Goal: Communication & Community: Share content

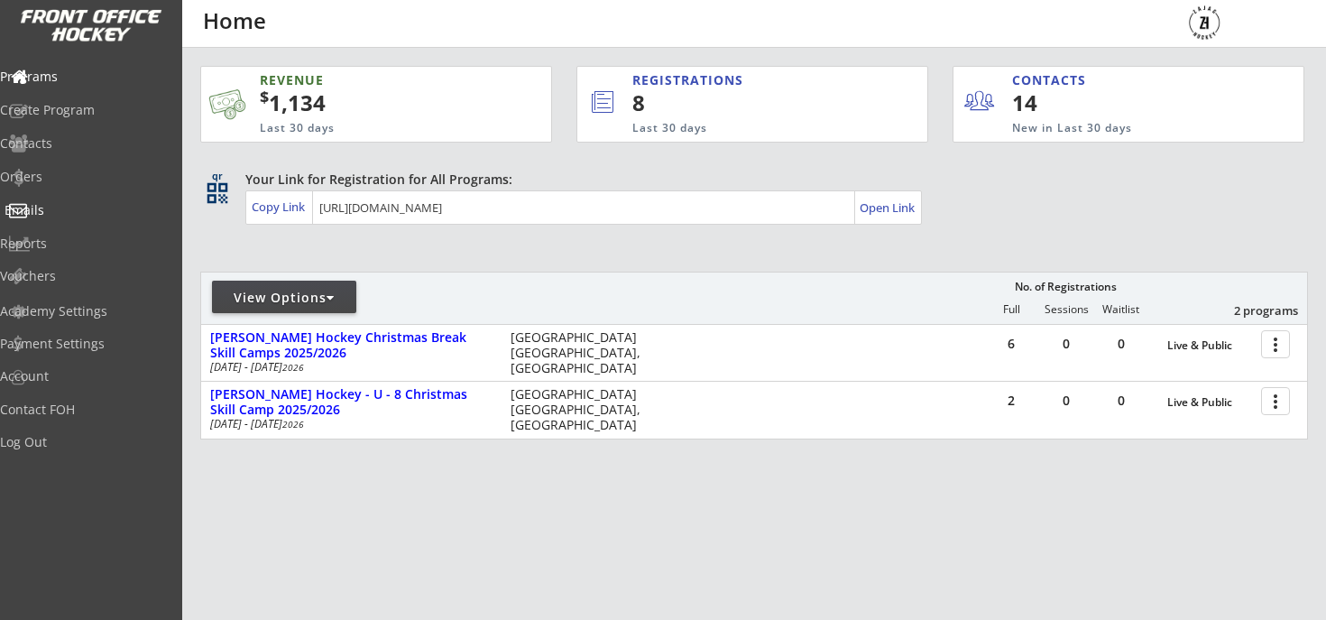
click at [57, 218] on div "Emails" at bounding box center [85, 212] width 171 height 32
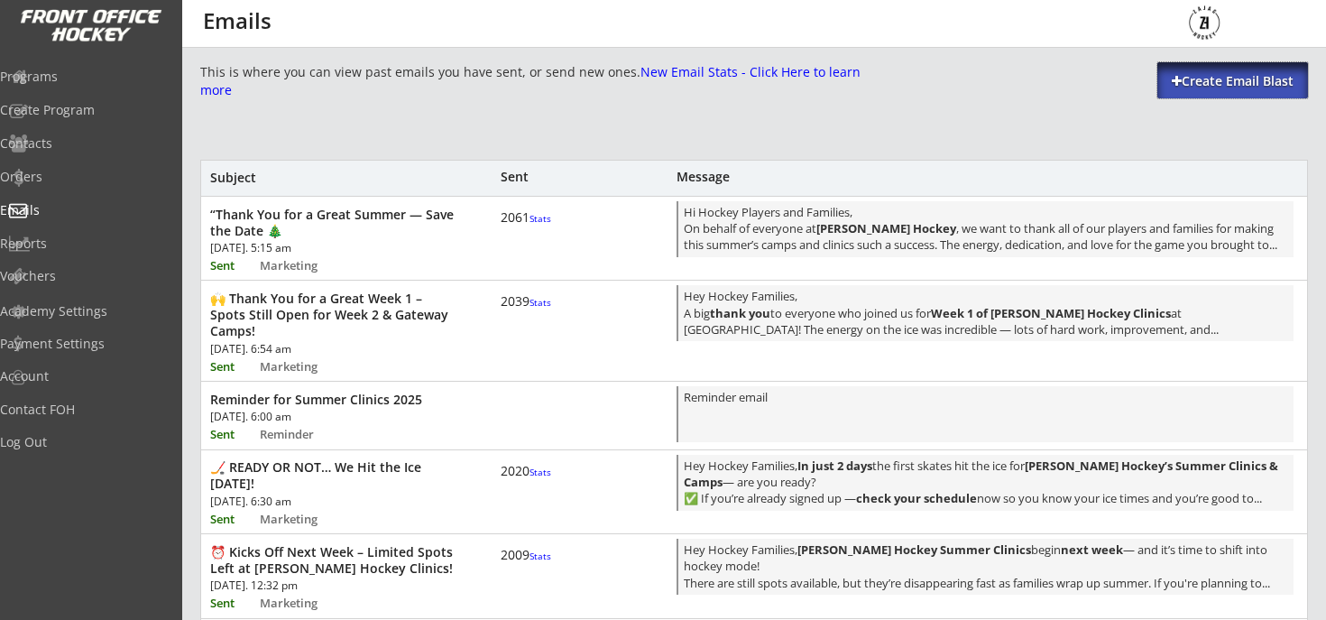
click at [1218, 72] on div "Create Email Blast" at bounding box center [1232, 81] width 151 height 18
select select ""All""
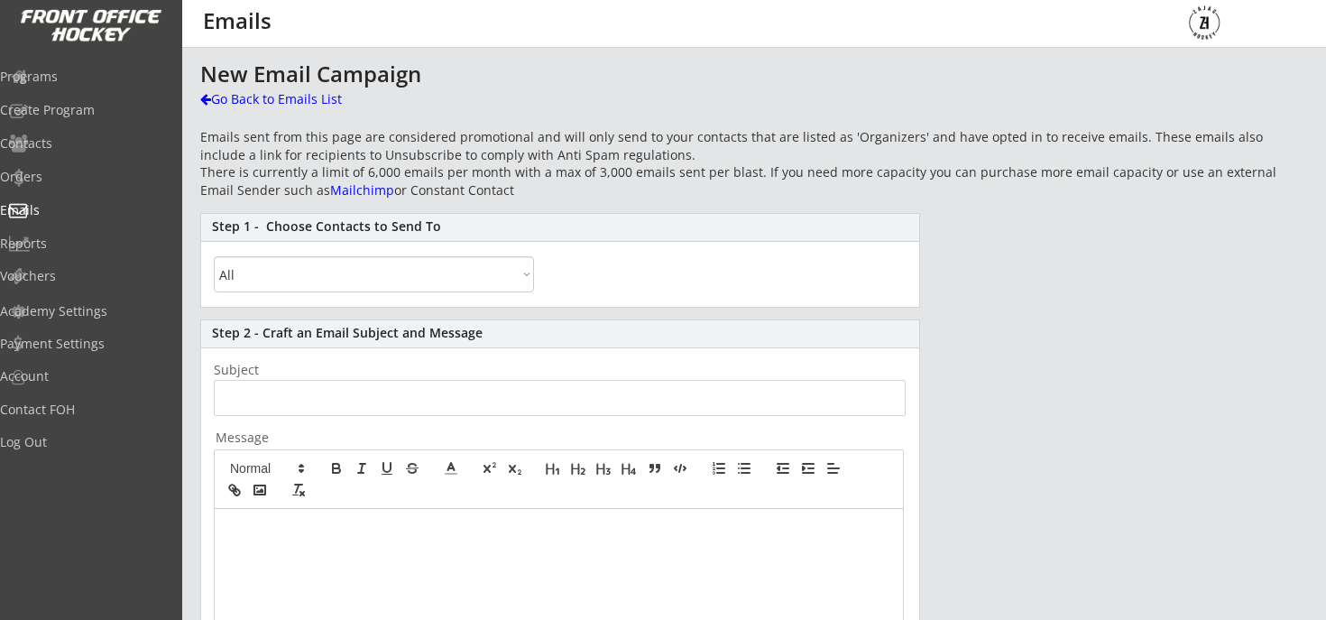
click at [355, 271] on select "All By Specific Programs Within Birth Year Range" at bounding box center [374, 274] width 320 height 36
click at [336, 398] on input "input" at bounding box center [560, 398] width 692 height 36
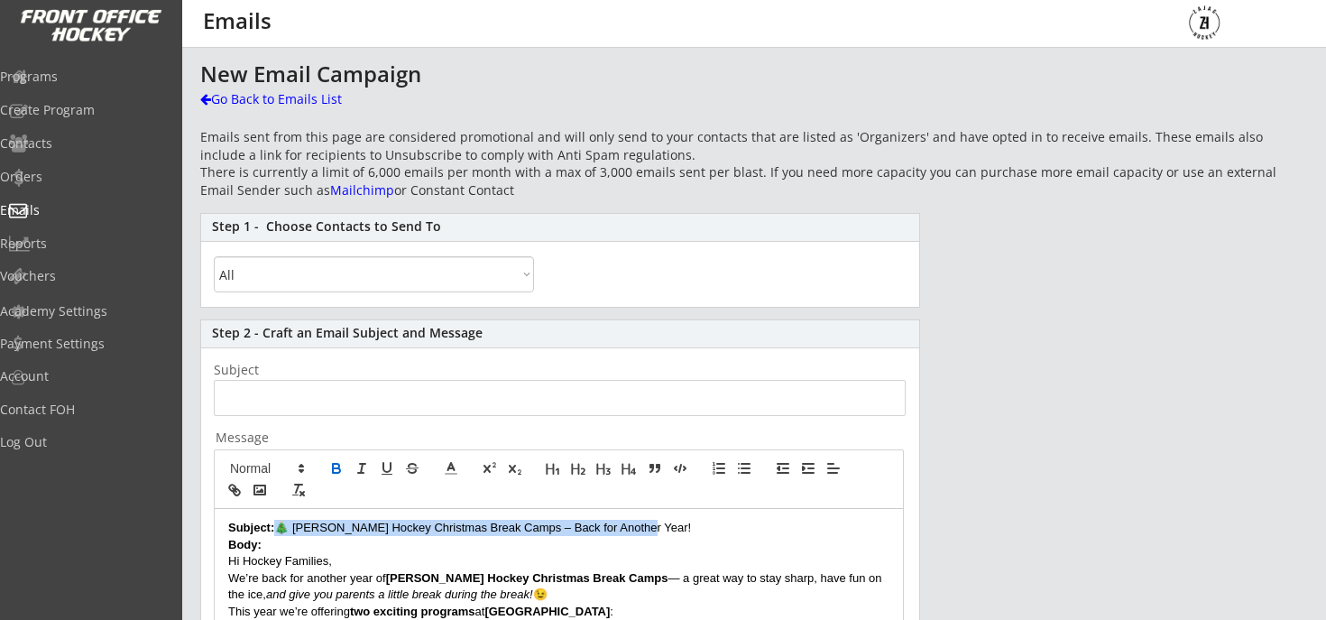
drag, startPoint x: 274, startPoint y: 531, endPoint x: 685, endPoint y: 534, distance: 411.2
click at [685, 534] on p "Subject: 🎄 Zajac Hockey Christmas Break Camps – Back for Another Year!" at bounding box center [558, 527] width 661 height 16
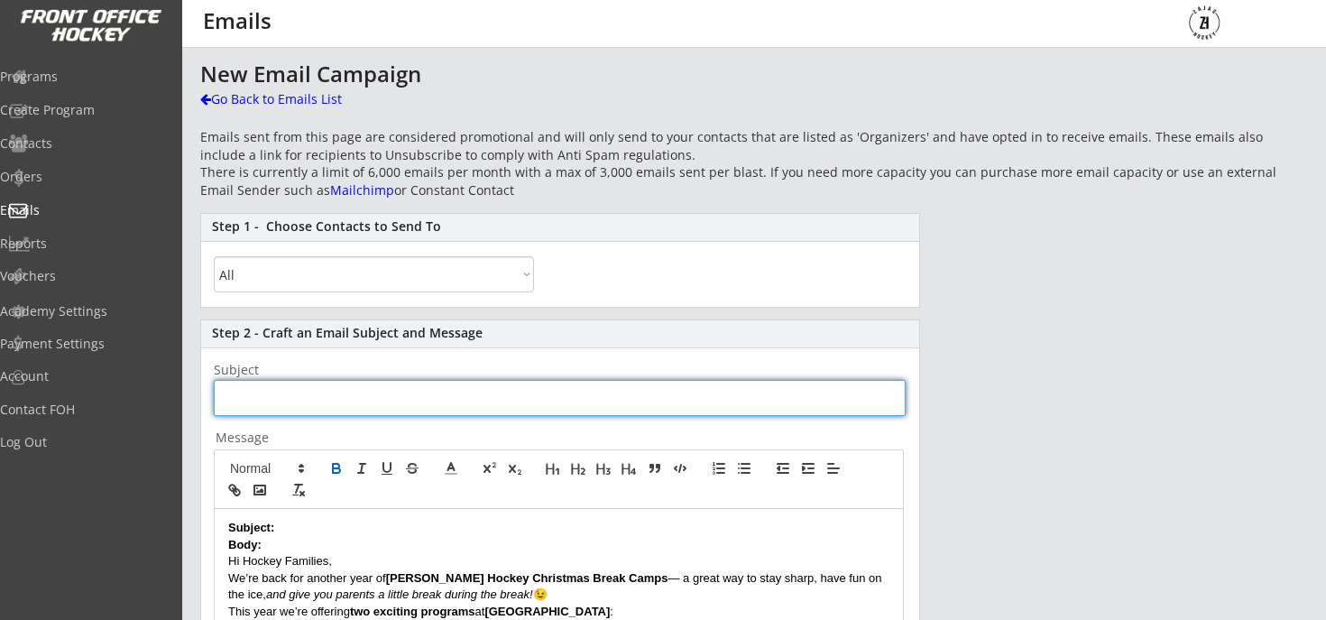
click at [396, 400] on input "input" at bounding box center [560, 398] width 692 height 36
paste input "🎄 [PERSON_NAME] Hockey Christmas Break Camps – Back for Another Year!"
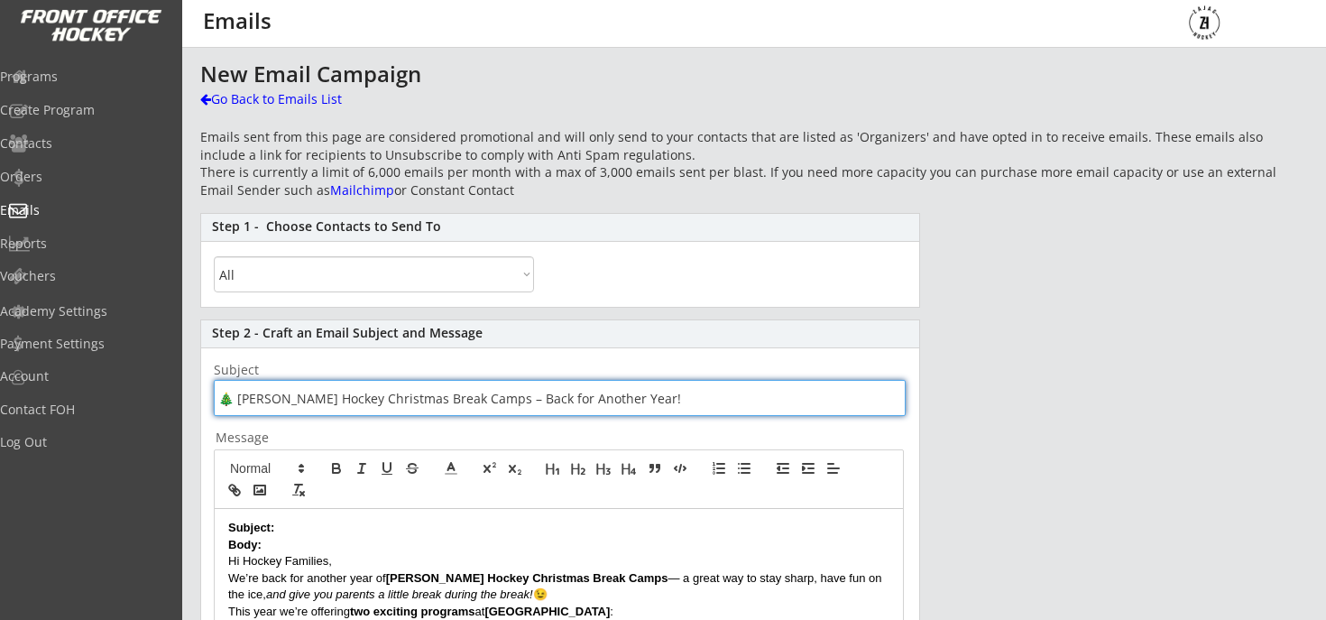
type input "🎄 [PERSON_NAME] Hockey Christmas Break Camps – Back for Another Year!"
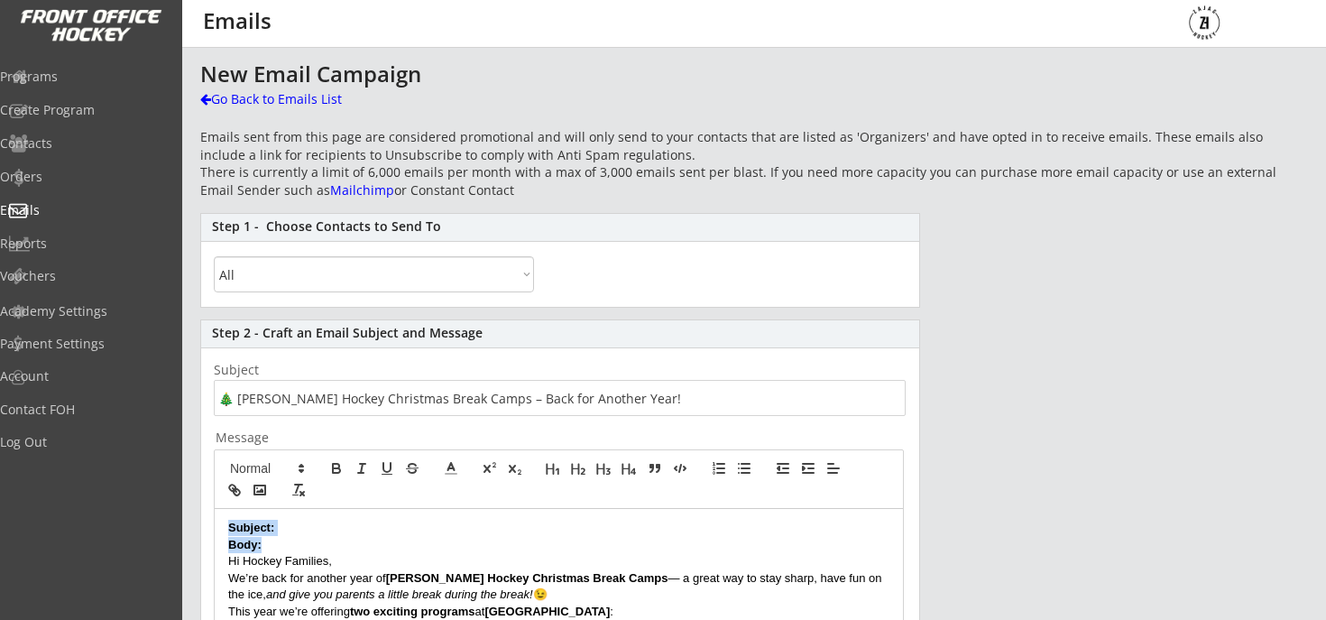
drag, startPoint x: 274, startPoint y: 541, endPoint x: 200, endPoint y: 522, distance: 76.3
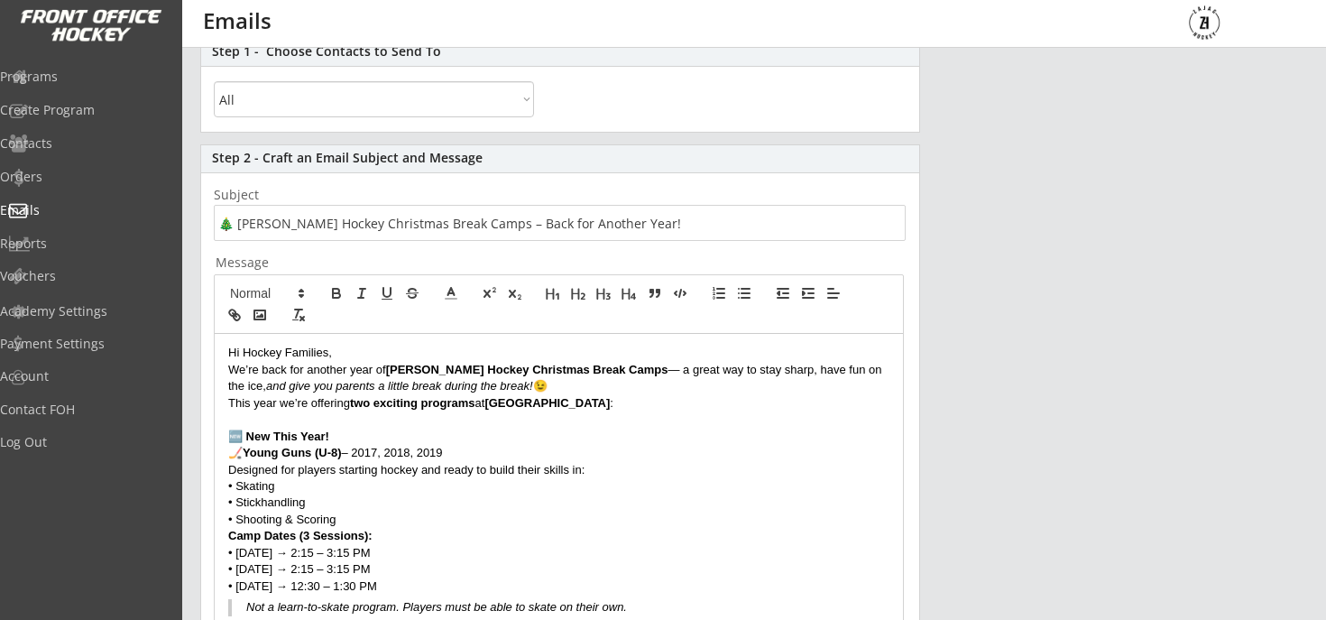
scroll to position [177, 0]
click at [527, 382] on p "We’re back for another year of Zajac Hockey Christmas Break Camps — a great way…" at bounding box center [558, 376] width 661 height 33
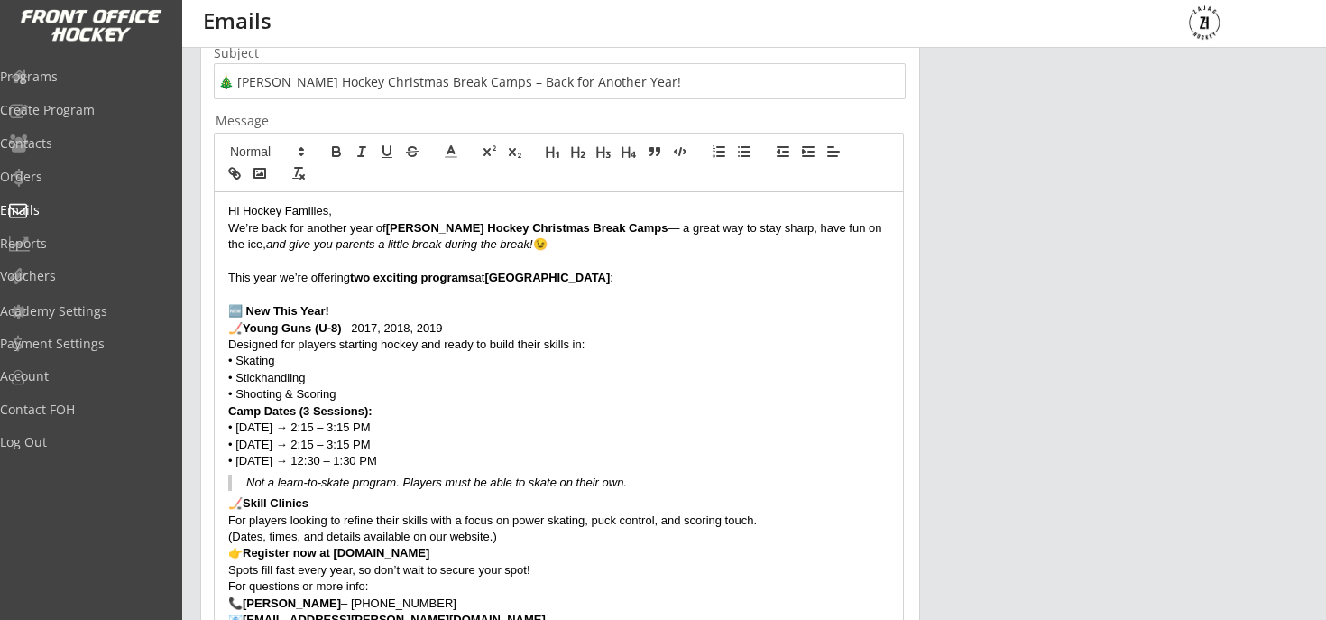
scroll to position [317, 0]
click at [677, 483] on blockquote "Not a learn-to-skate program. Players must be able to skate on their own." at bounding box center [558, 481] width 661 height 16
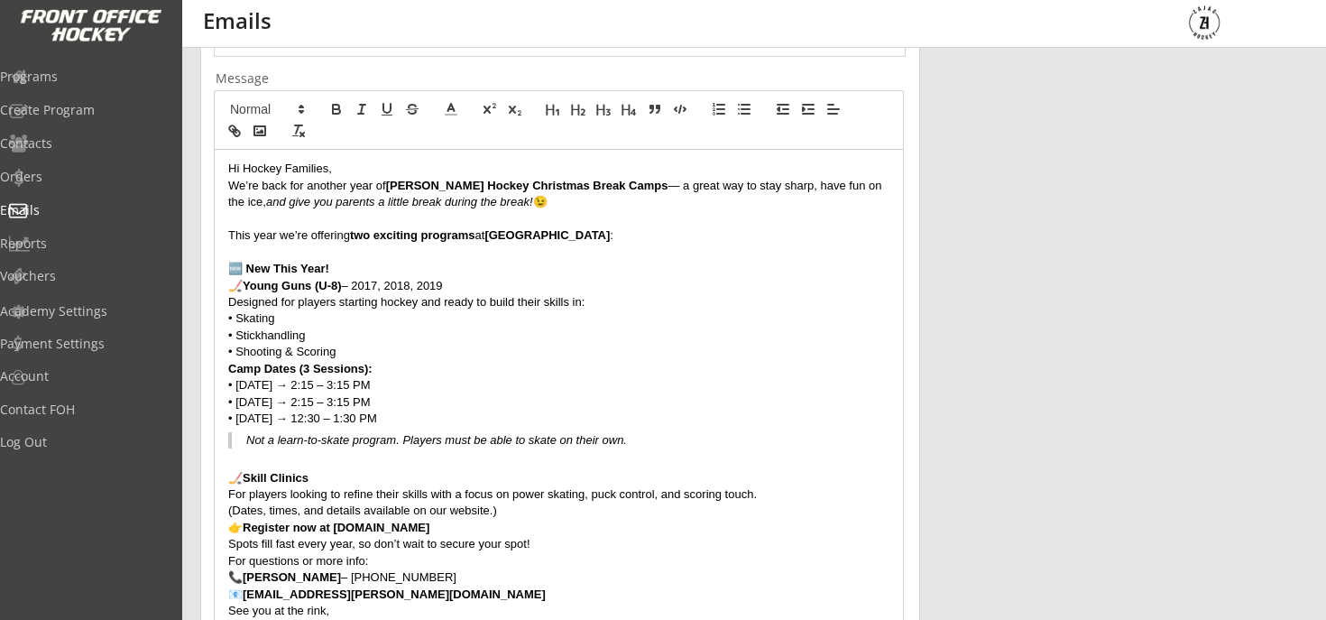
scroll to position [364, 0]
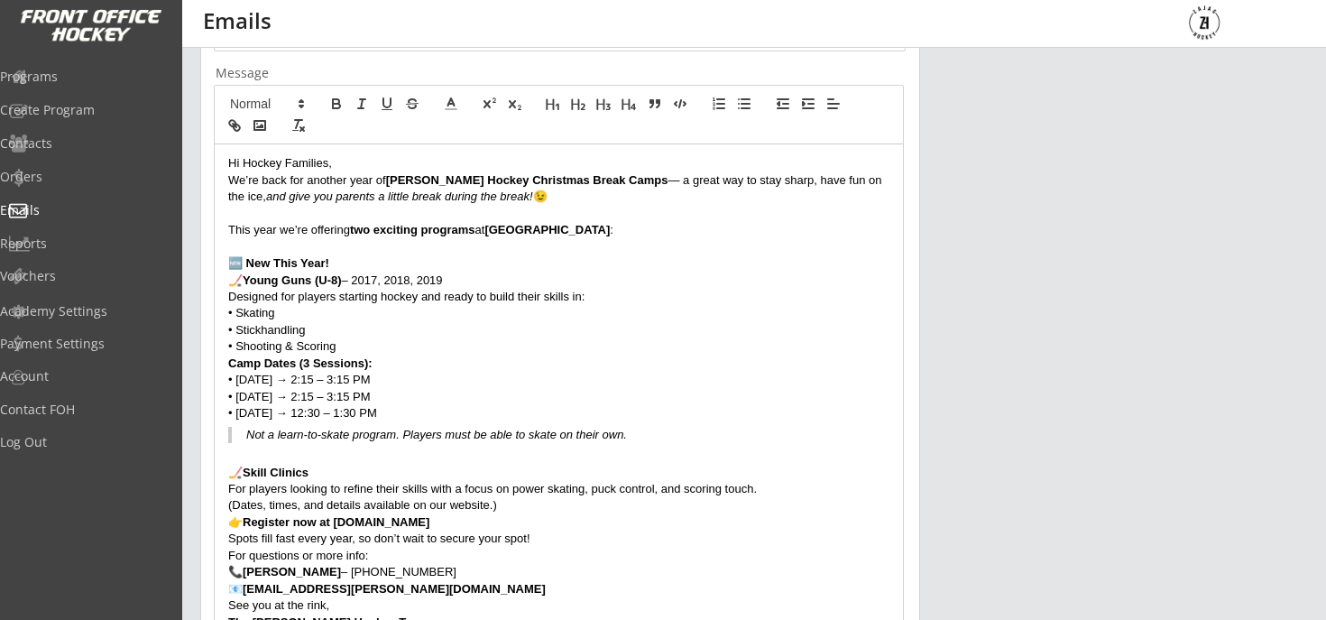
click at [624, 504] on p "(Dates, times, and details available on our website.)" at bounding box center [558, 505] width 661 height 16
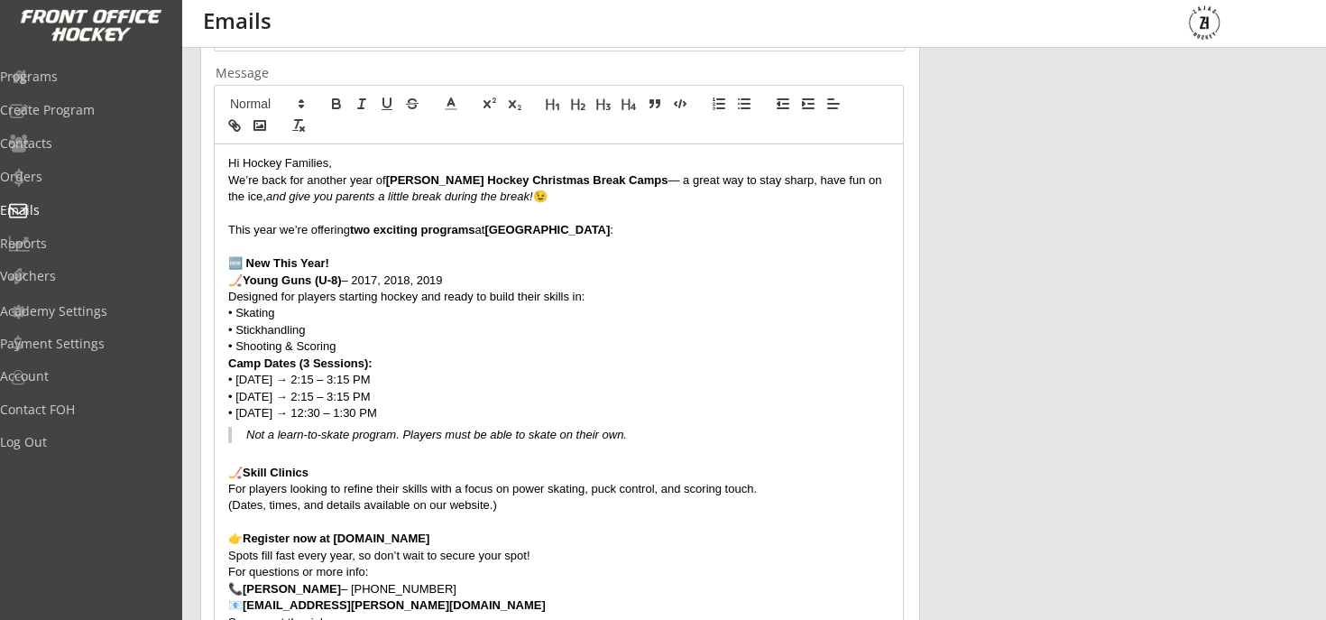
click at [554, 536] on div "Hi Hockey Families, We’re back for another year of Zajac Hockey Christmas Break…" at bounding box center [559, 403] width 688 height 519
click at [526, 536] on p "👉 Register now at www.zajachockey.com" at bounding box center [558, 538] width 661 height 16
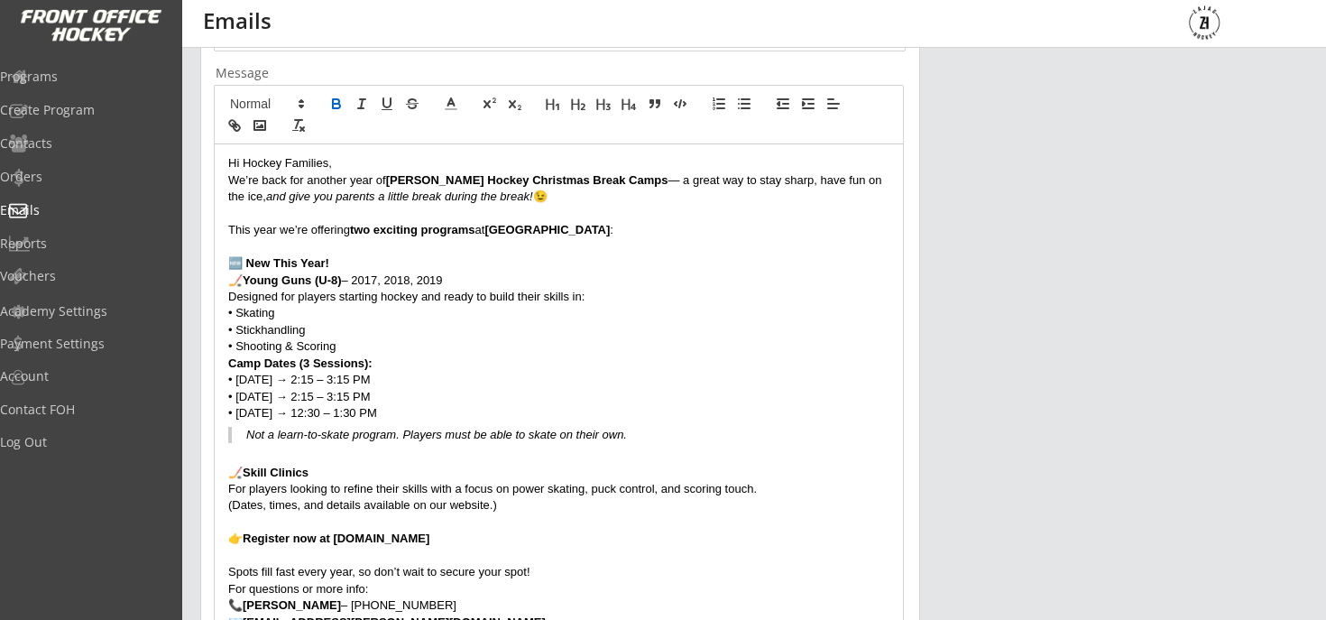
click at [498, 591] on p "For questions or more info:" at bounding box center [558, 589] width 661 height 16
click at [556, 570] on p "Spots fill fast every year, so don’t wait to secure your spot!" at bounding box center [558, 572] width 661 height 16
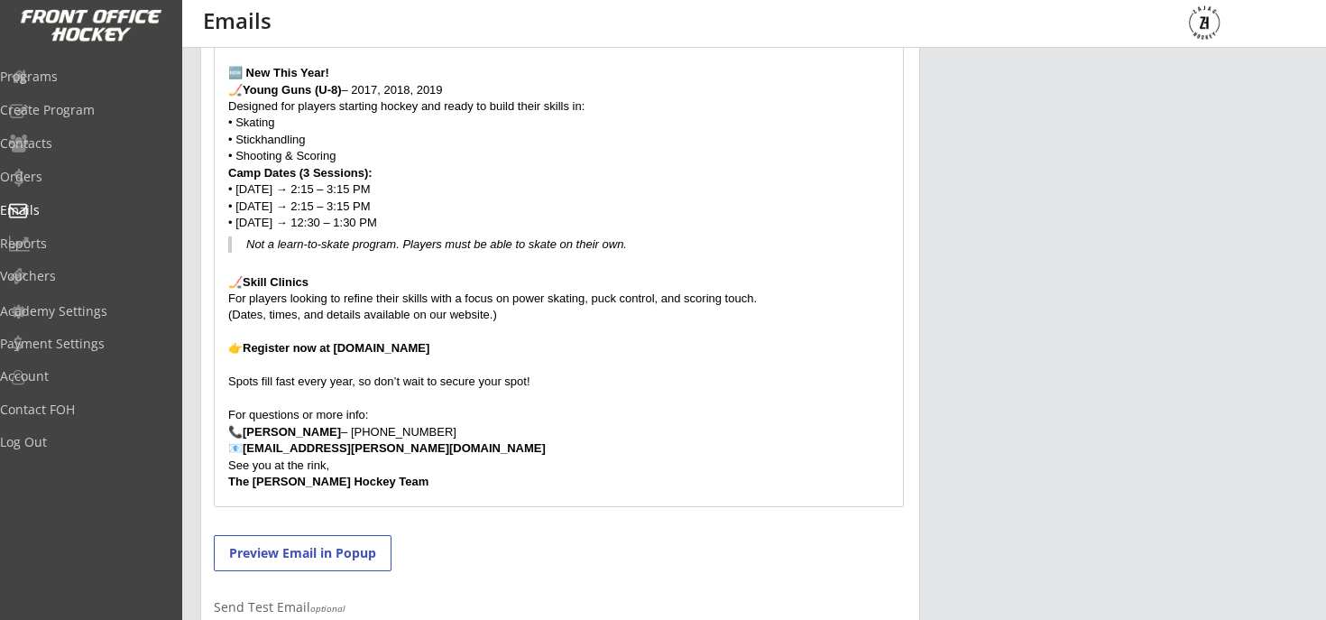
scroll to position [713, 0]
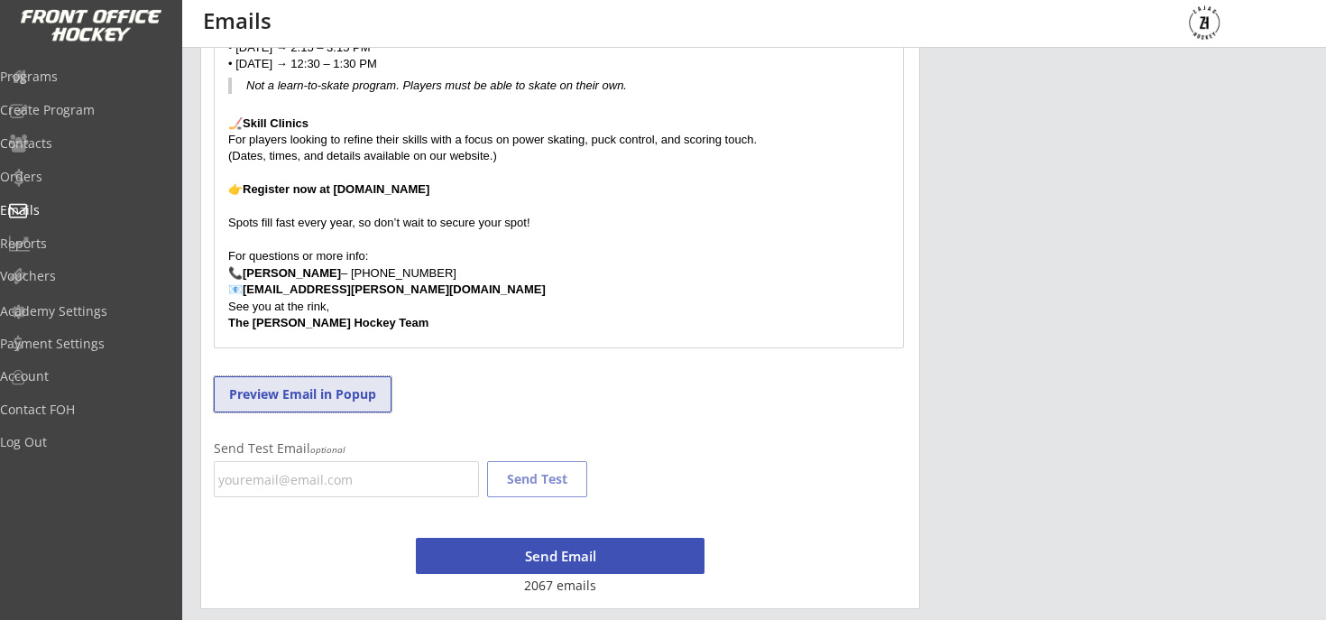
click at [346, 388] on button "Preview Email in Popup" at bounding box center [303, 394] width 178 height 36
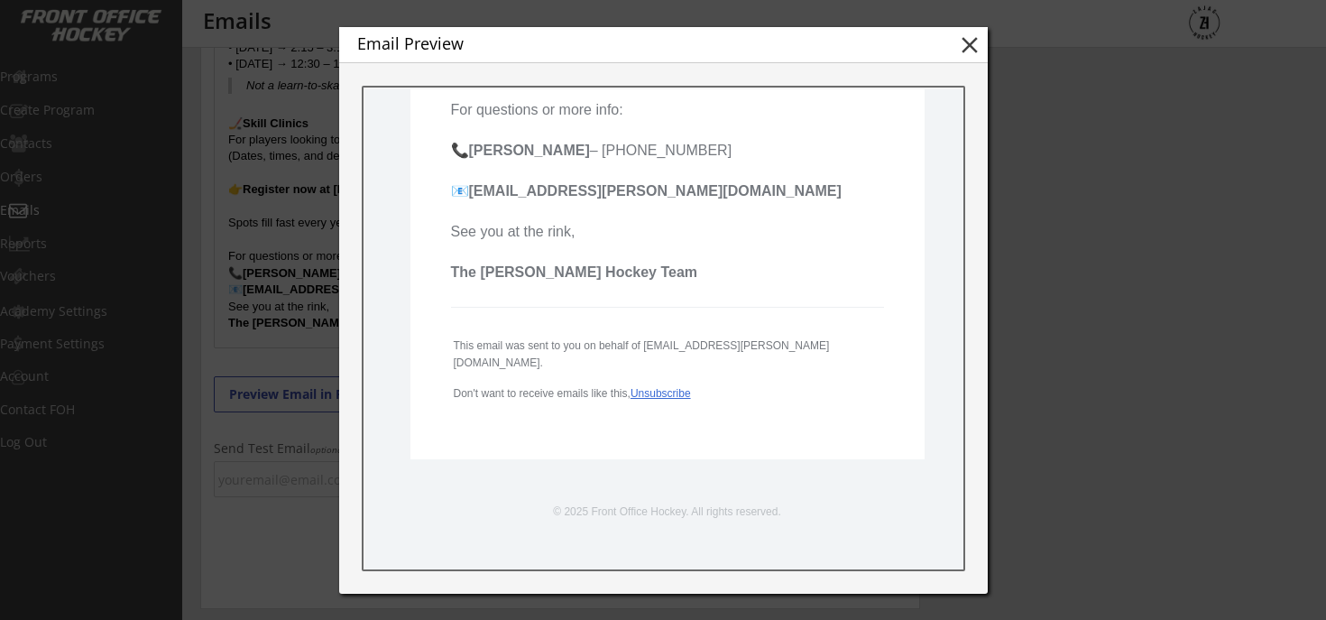
scroll to position [1315, 0]
click at [970, 56] on button "close" at bounding box center [969, 45] width 27 height 27
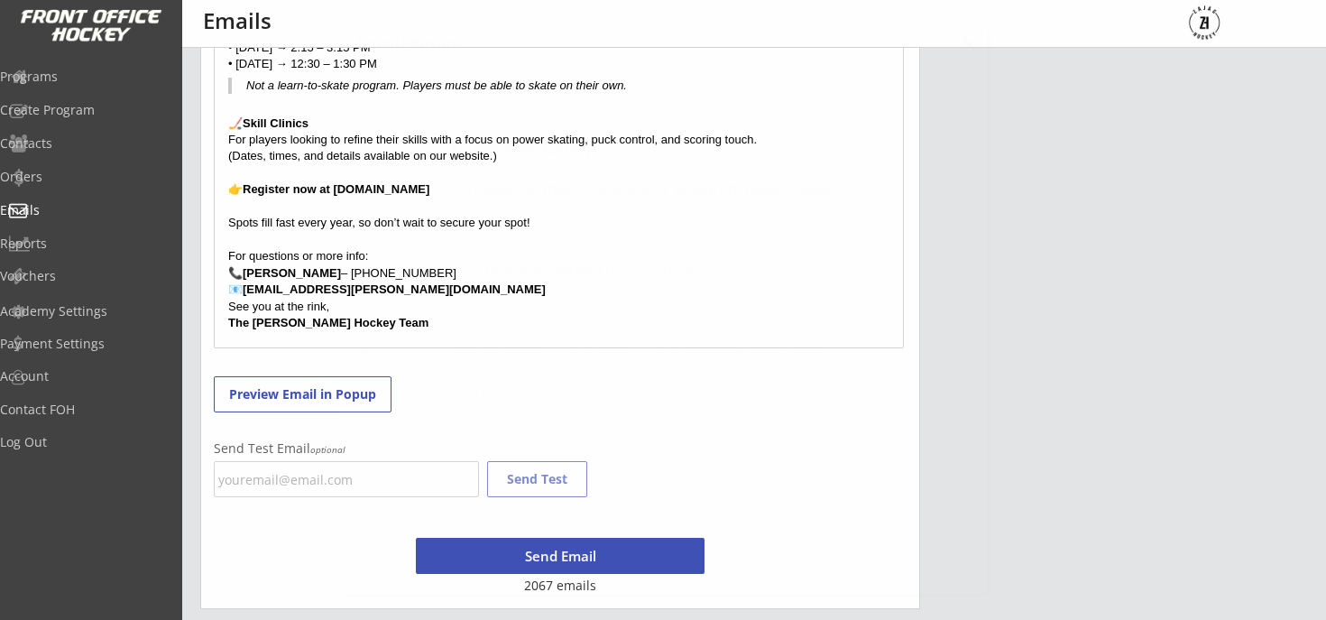
scroll to position [0, 0]
drag, startPoint x: 372, startPoint y: 326, endPoint x: 203, endPoint y: 330, distance: 168.7
click at [203, 330] on div "Step 2 - Craft an Email Subject and Message Subject Message Hi Hockey Families,…" at bounding box center [560, 107] width 720 height 1003
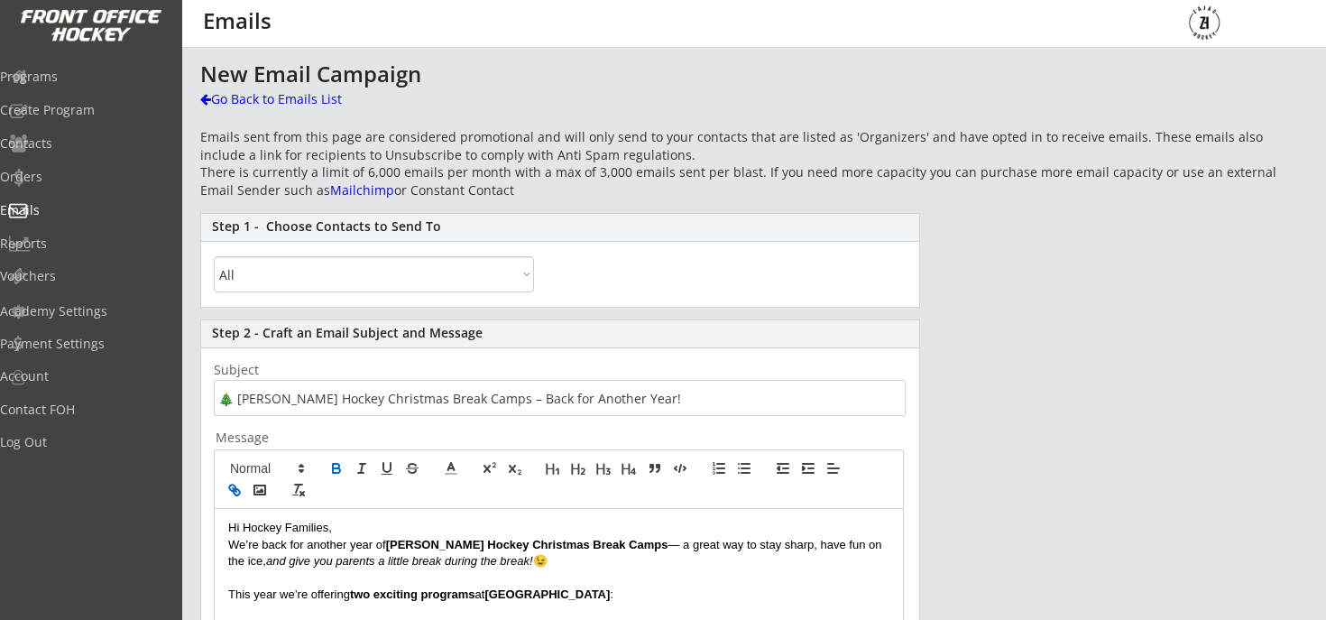
click at [232, 494] on icon "button" at bounding box center [234, 490] width 16 height 16
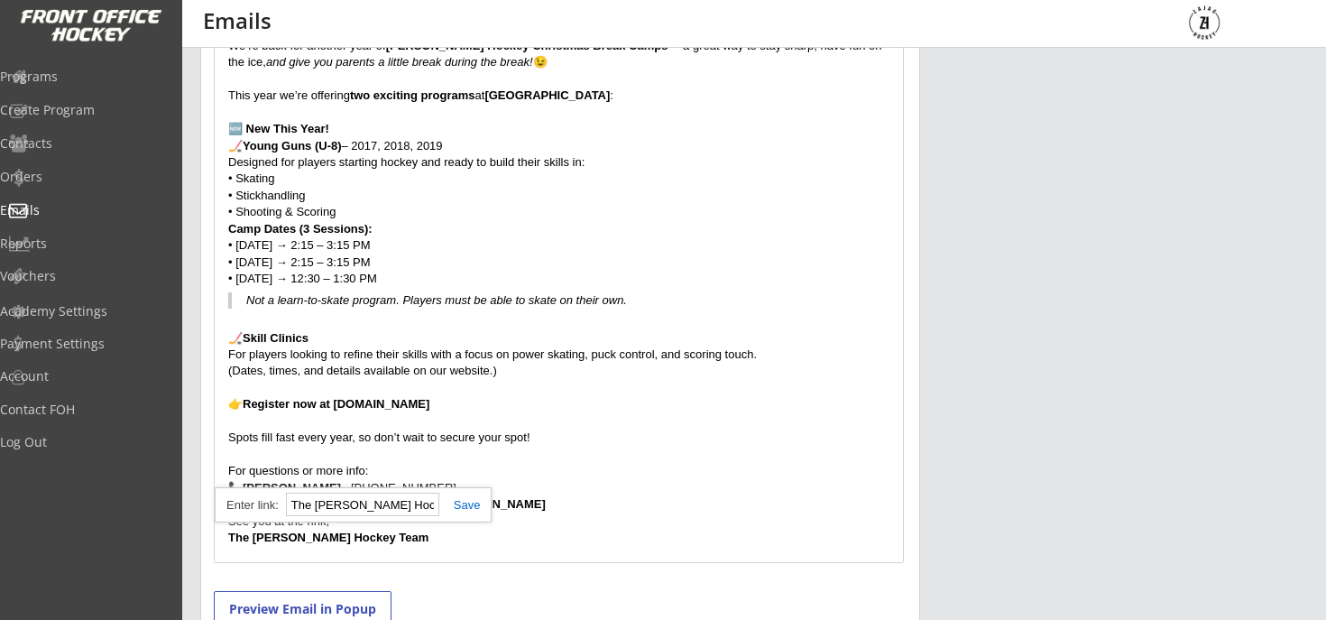
scroll to position [713, 0]
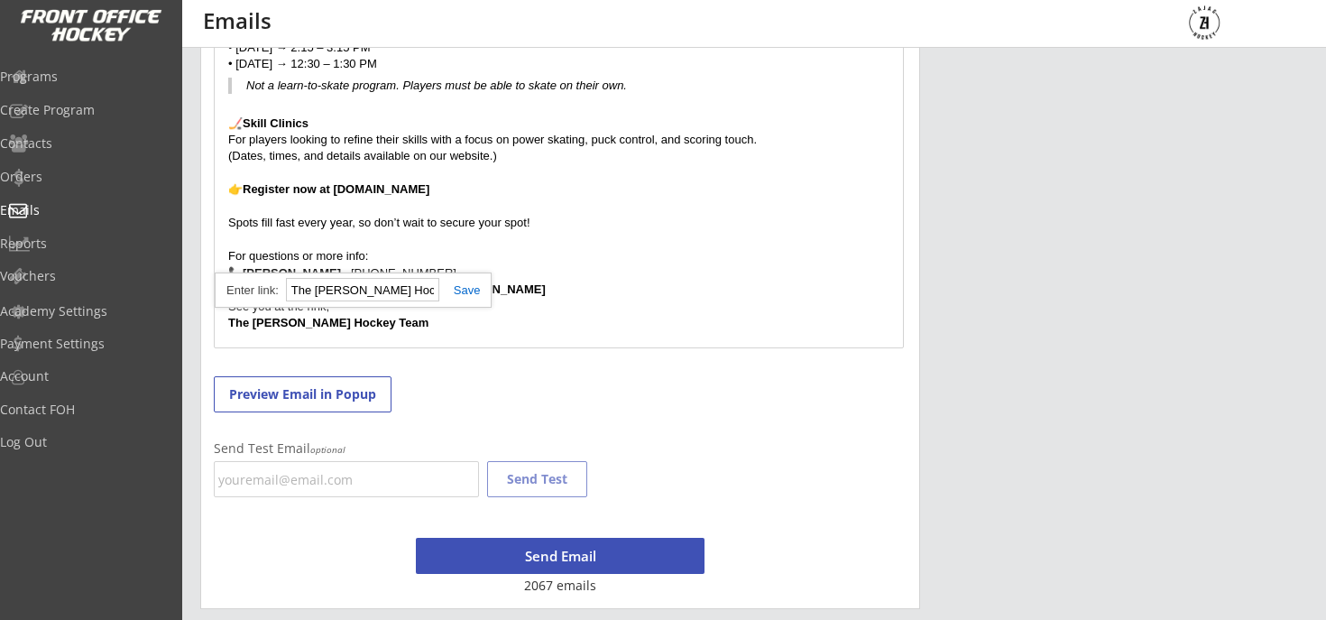
type input "w"
type input "http://www.zajachockey.com"
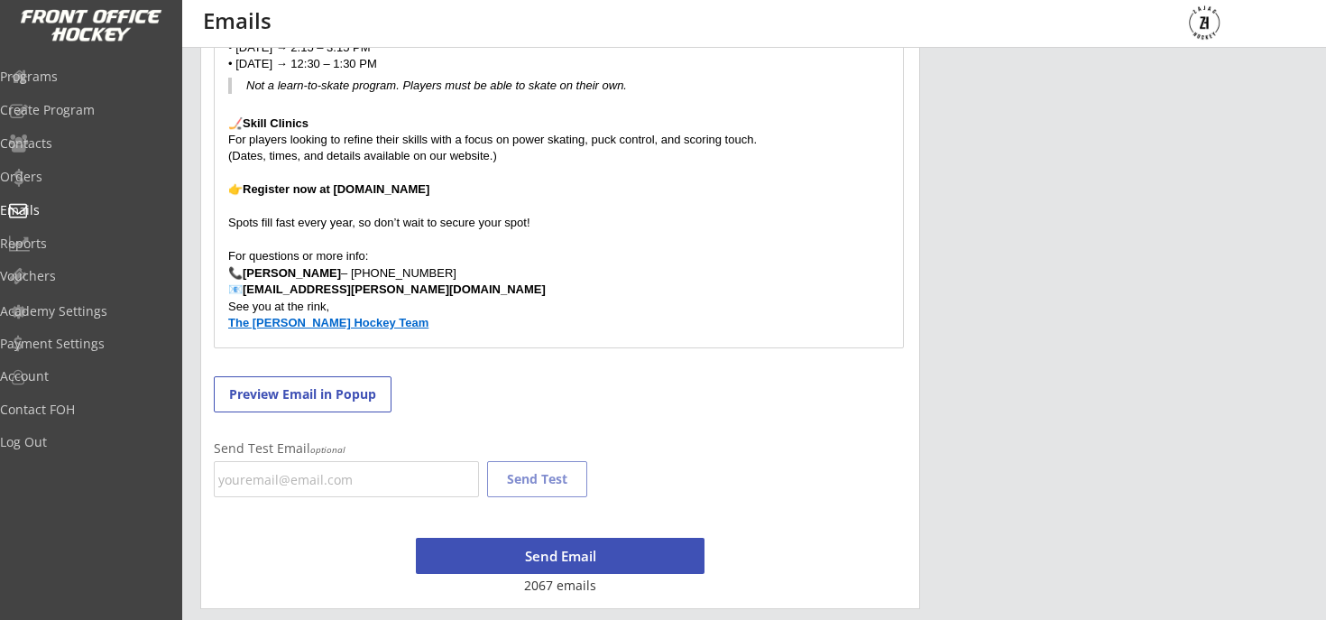
scroll to position [0, 0]
click at [449, 356] on div "Step 2 - Craft an Email Subject and Message Subject Message Hi Hockey Families,…" at bounding box center [560, 107] width 720 height 1003
click at [382, 485] on input "email" at bounding box center [346, 479] width 265 height 36
type input "darcyzajac@gmail.com"
click at [563, 476] on button "Send Test" at bounding box center [537, 479] width 100 height 36
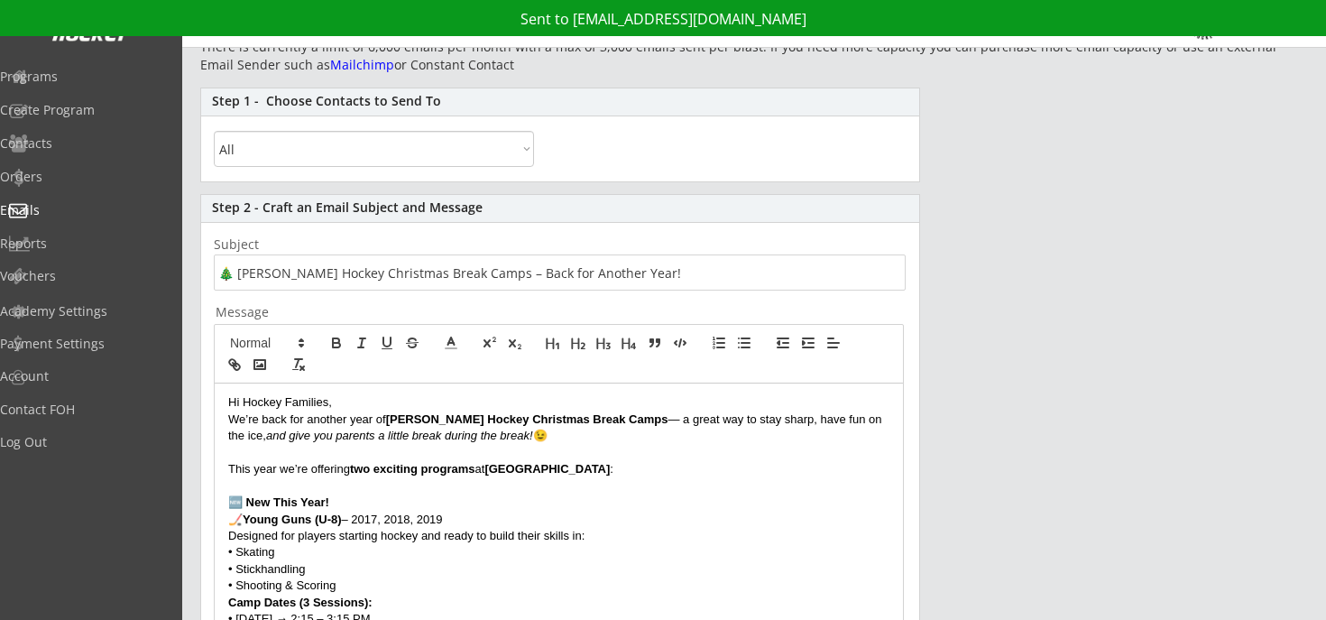
scroll to position [538, 0]
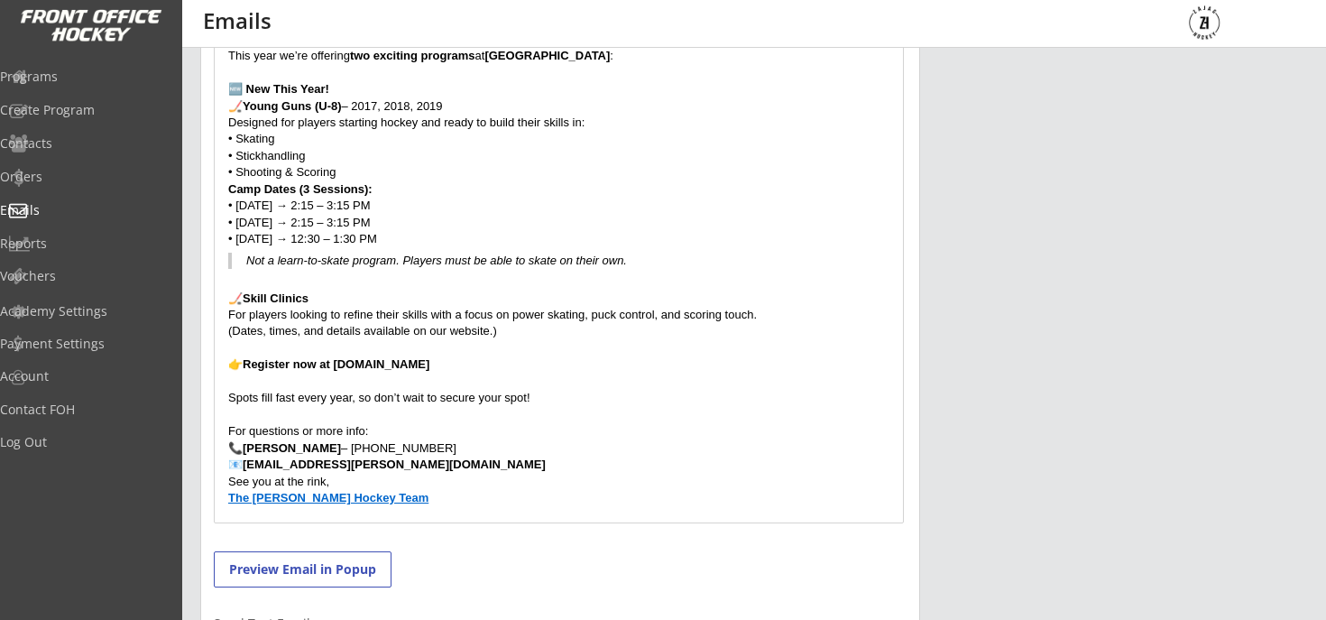
click at [426, 294] on p "🏒 Skill Clinics" at bounding box center [558, 298] width 661 height 16
click at [653, 393] on p "Spots fill fast every year, so don’t wait to secure your spot!" at bounding box center [558, 398] width 661 height 16
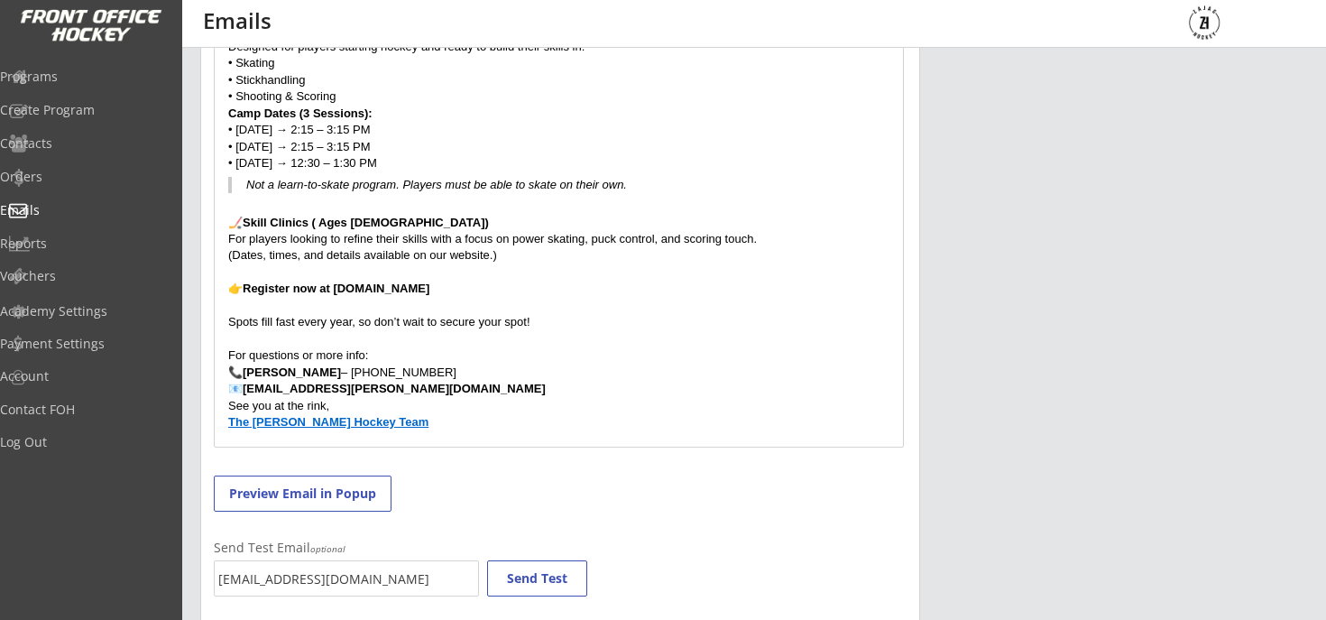
scroll to position [602, 0]
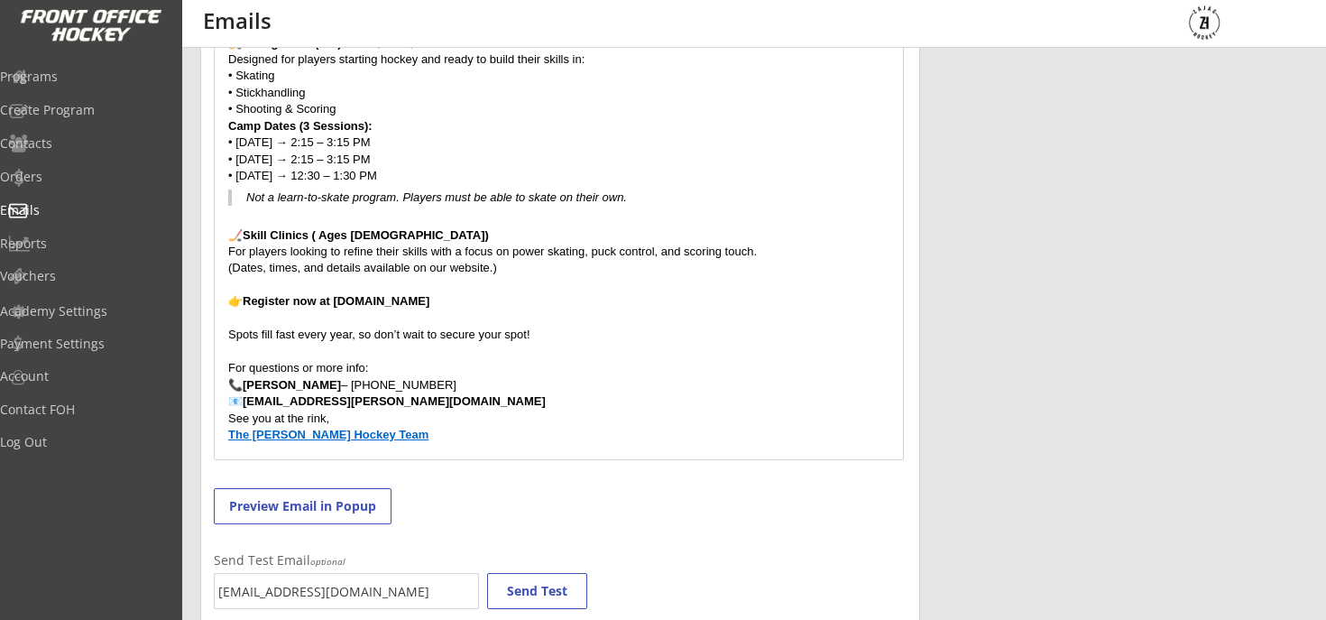
click at [316, 398] on strong "[EMAIL_ADDRESS][PERSON_NAME][DOMAIN_NAME]" at bounding box center [394, 401] width 303 height 14
click at [541, 412] on p "See you at the rink," at bounding box center [558, 418] width 661 height 16
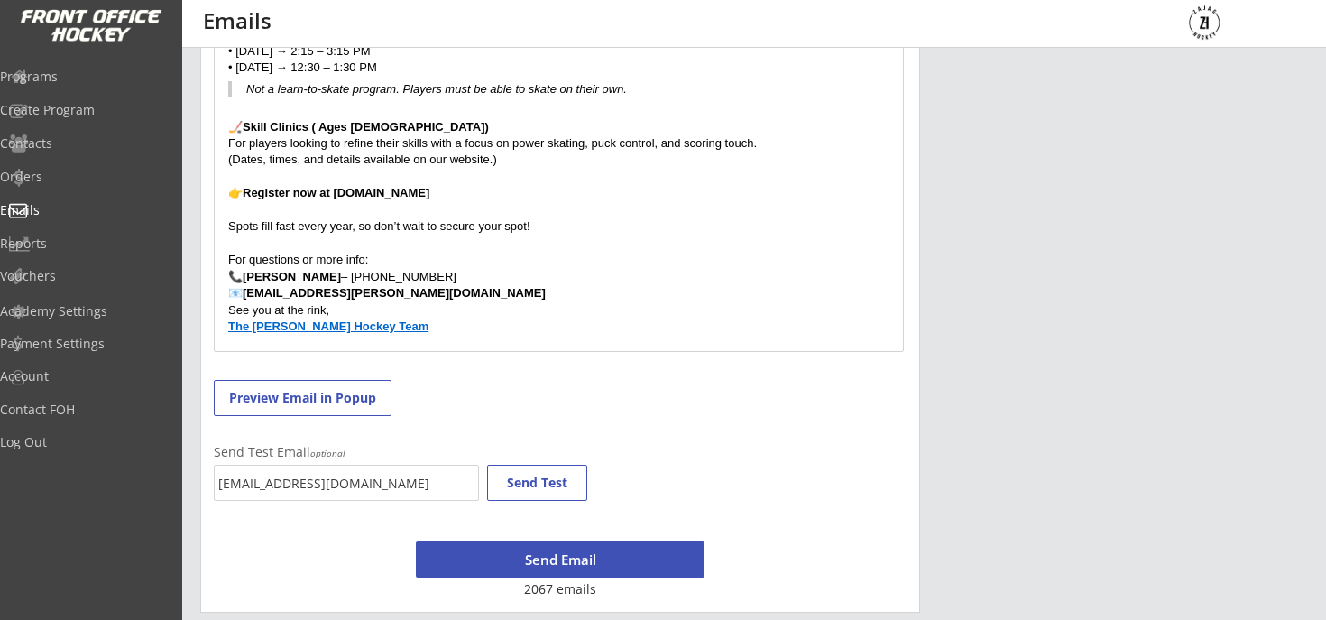
scroll to position [712, 0]
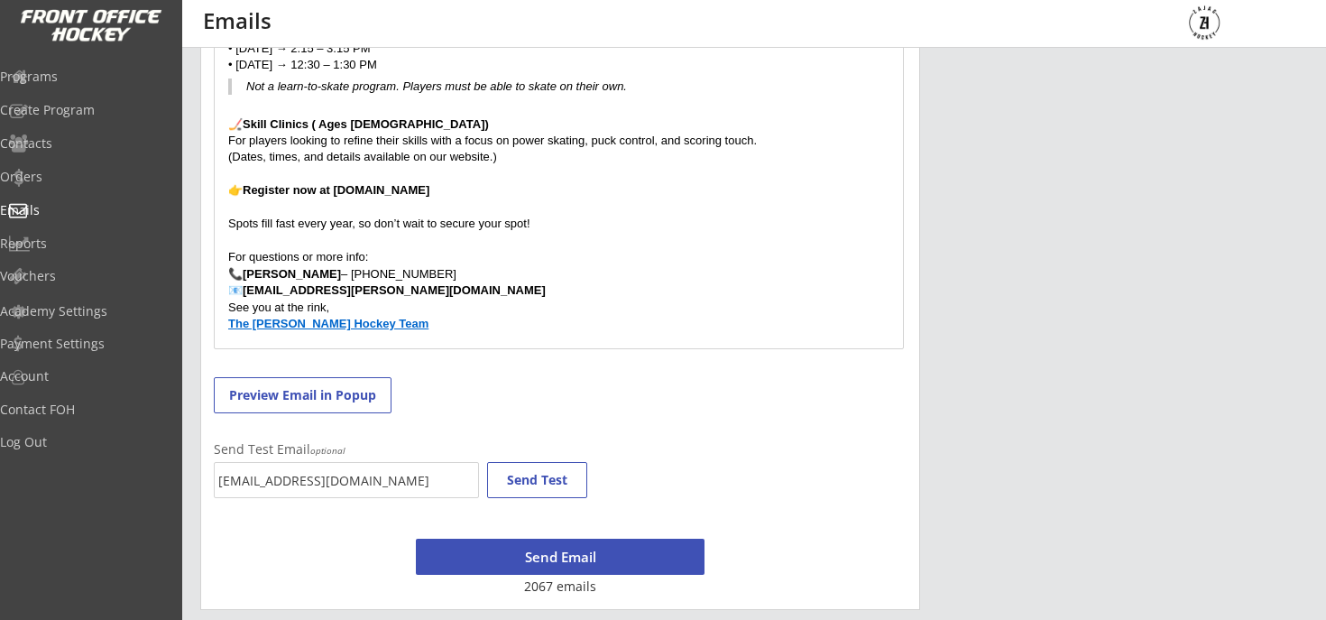
click at [627, 556] on button "Send Email" at bounding box center [560, 556] width 289 height 36
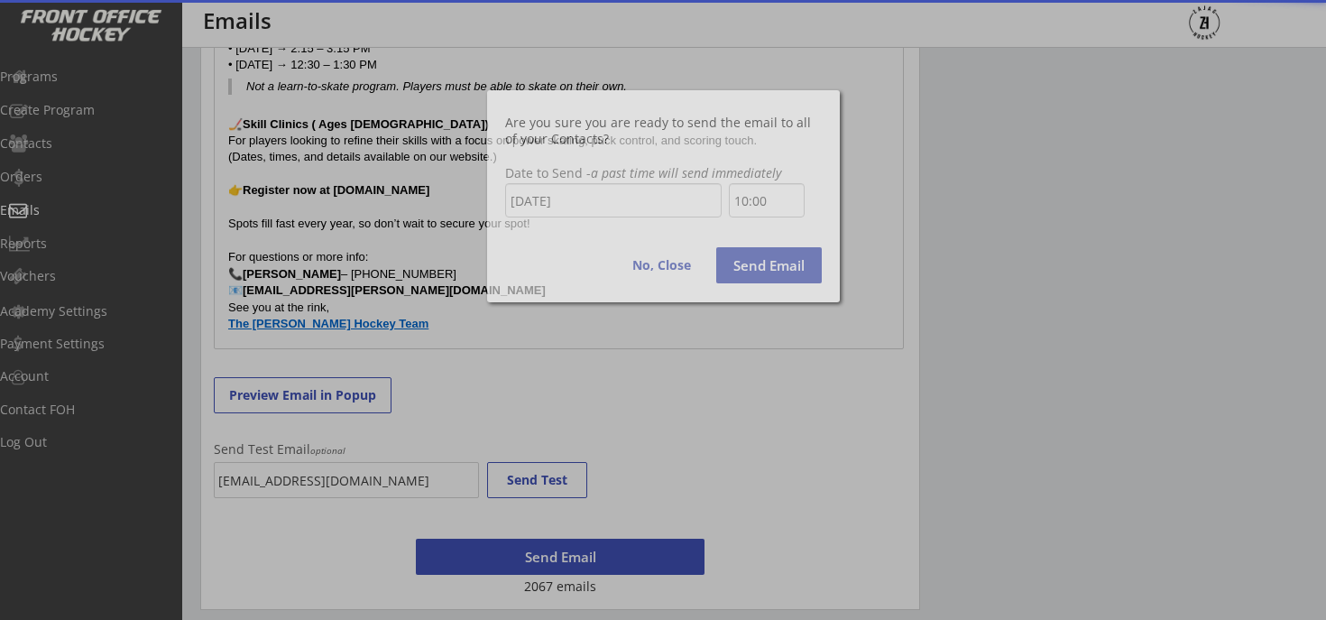
scroll to position [640, 0]
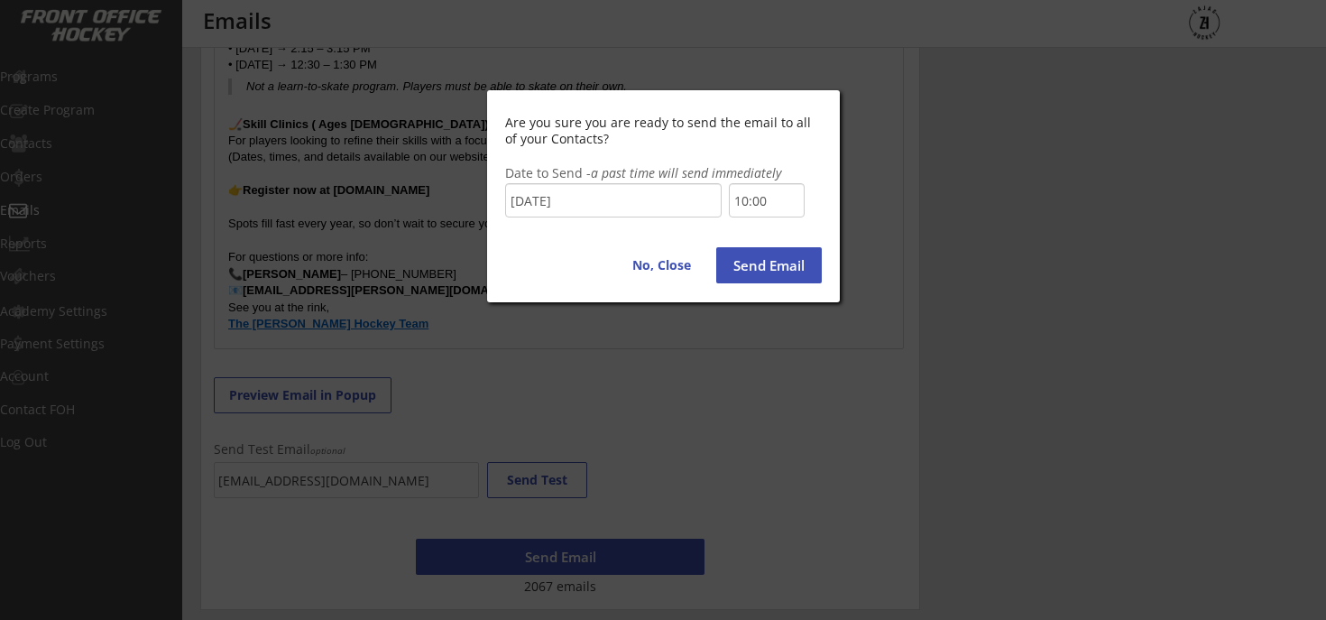
click at [757, 197] on input "10:00" at bounding box center [767, 200] width 76 height 34
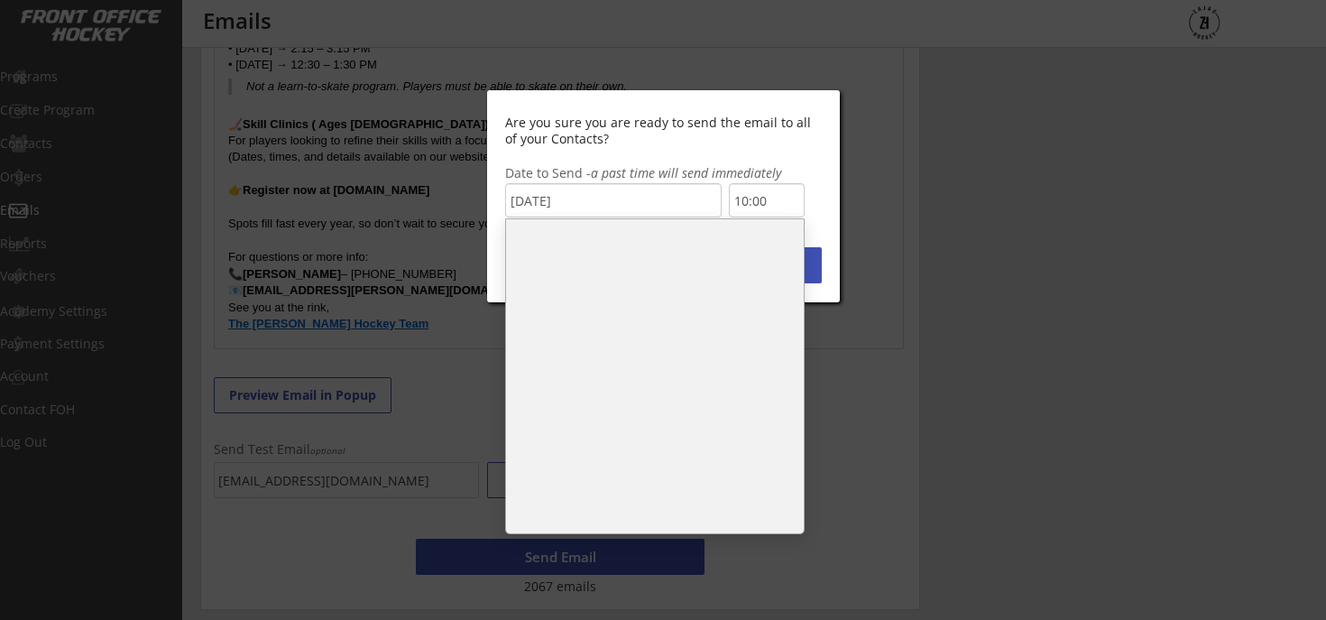
click at [628, 279] on li "9:30" at bounding box center [655, 271] width 298 height 36
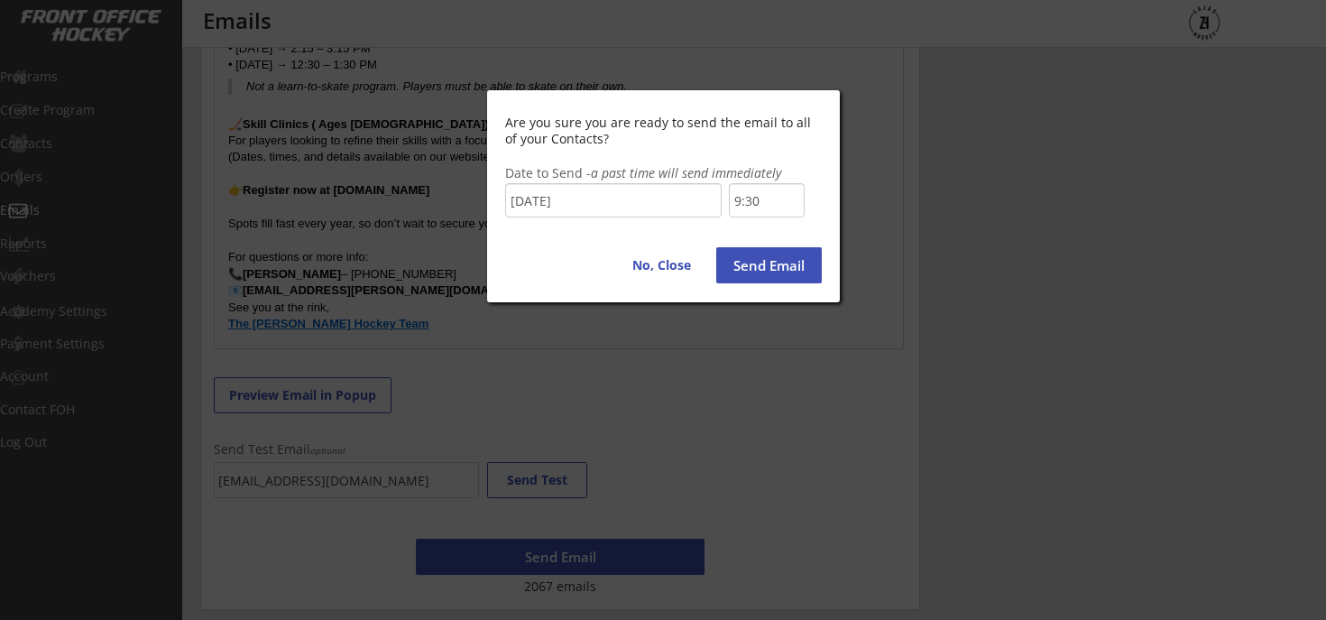
click at [774, 272] on button "Send Email" at bounding box center [769, 265] width 106 height 36
type input "10:00"
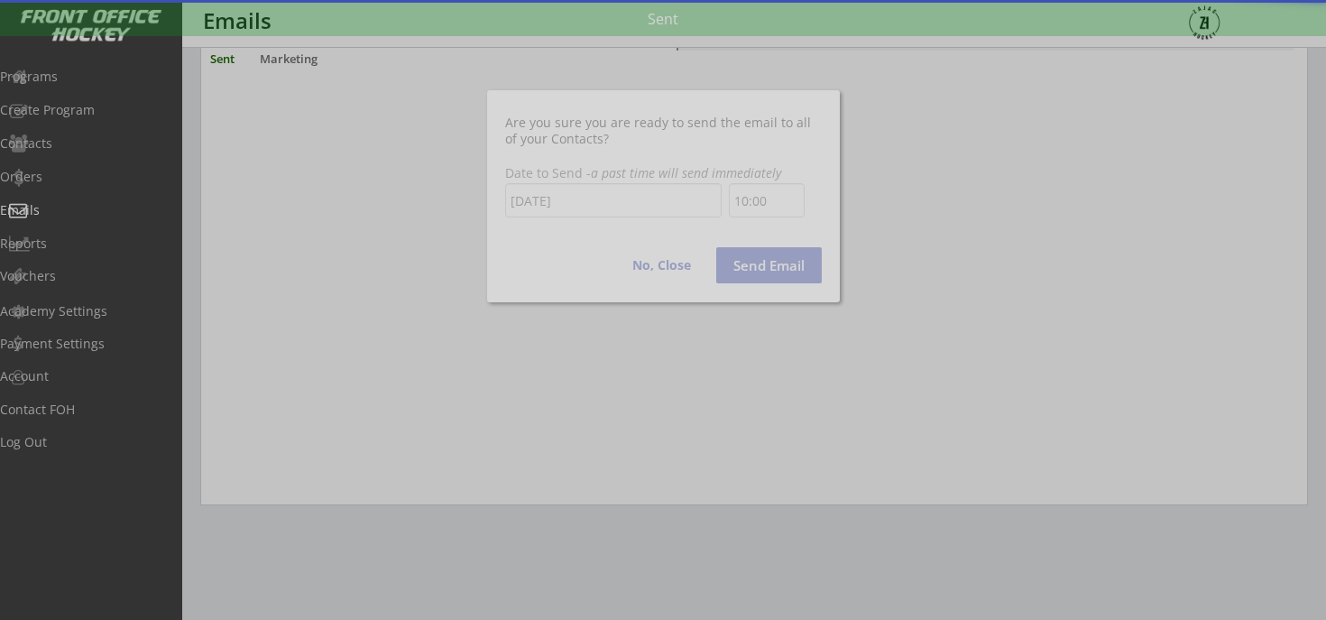
scroll to position [640, 0]
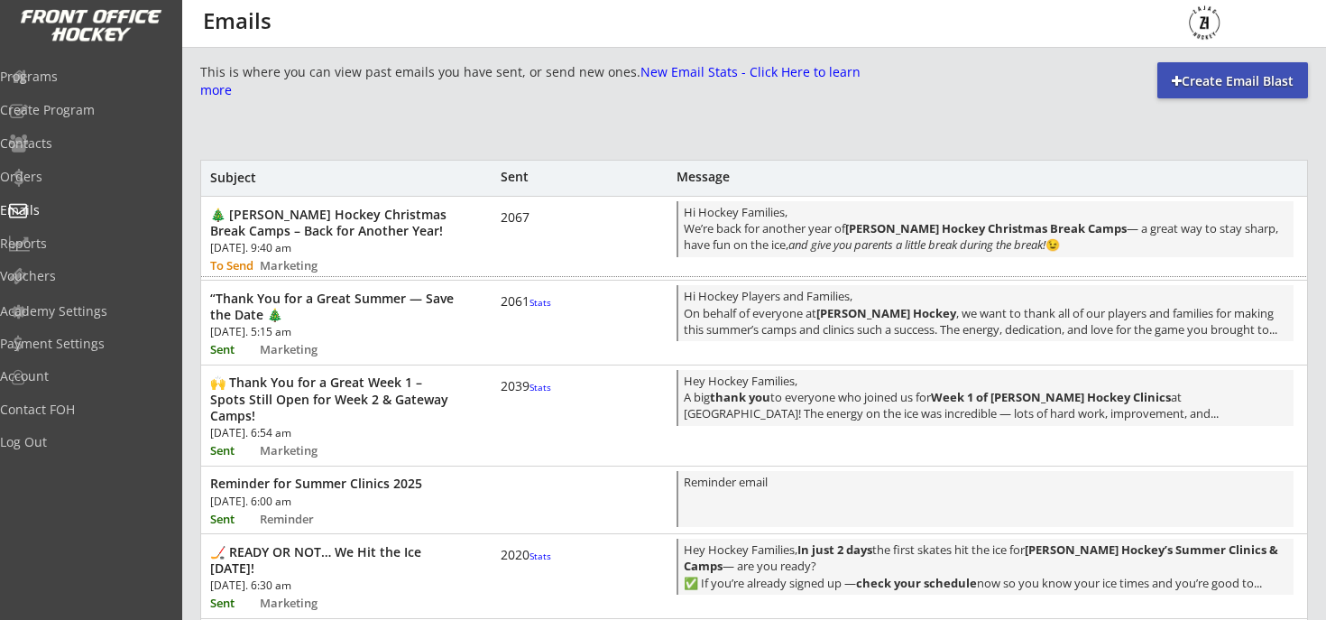
click at [586, 240] on div "🎄 Zajac Hockey Christmas Break Camps – Back for Another Year! Wed, Oct 15th, 20…" at bounding box center [754, 236] width 1106 height 79
click at [423, 235] on div "🎄 [PERSON_NAME] Hockey Christmas Break Camps – Back for Another Year!" at bounding box center [333, 223] width 246 height 32
click at [302, 269] on div "Marketing" at bounding box center [303, 266] width 87 height 12
click at [846, 218] on div "Hi Hockey Families, We’re back for another year of [PERSON_NAME] Hockey Christm…" at bounding box center [986, 230] width 604 height 53
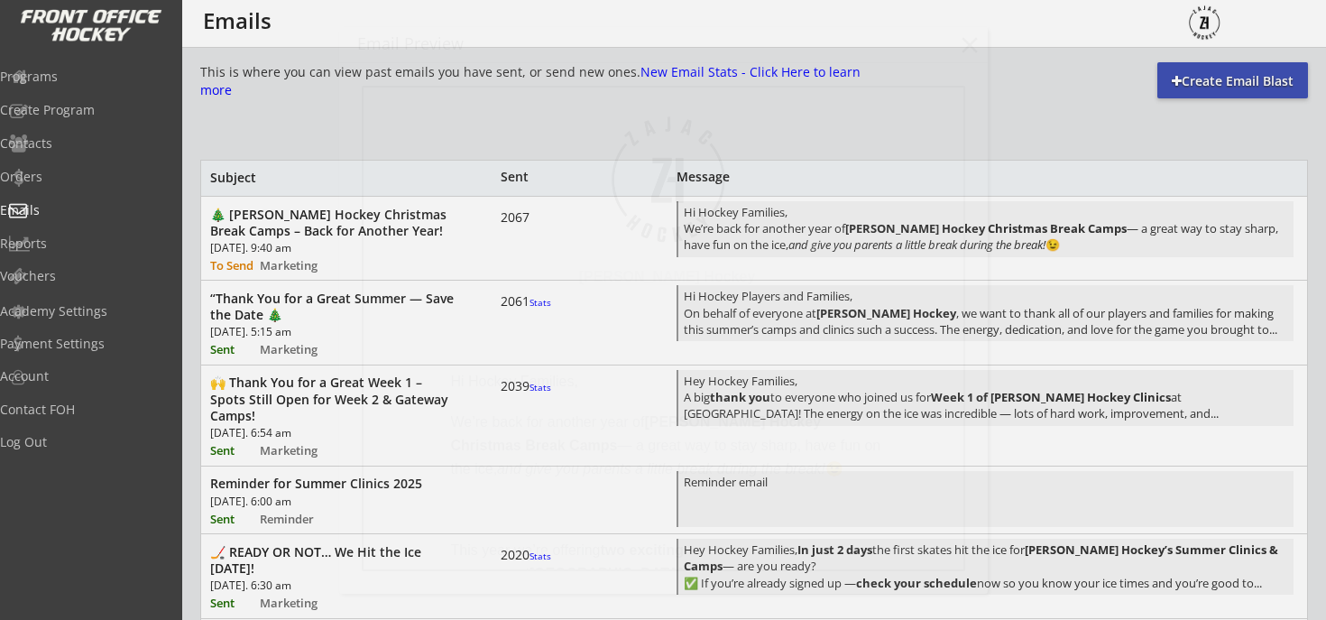
scroll to position [0, 0]
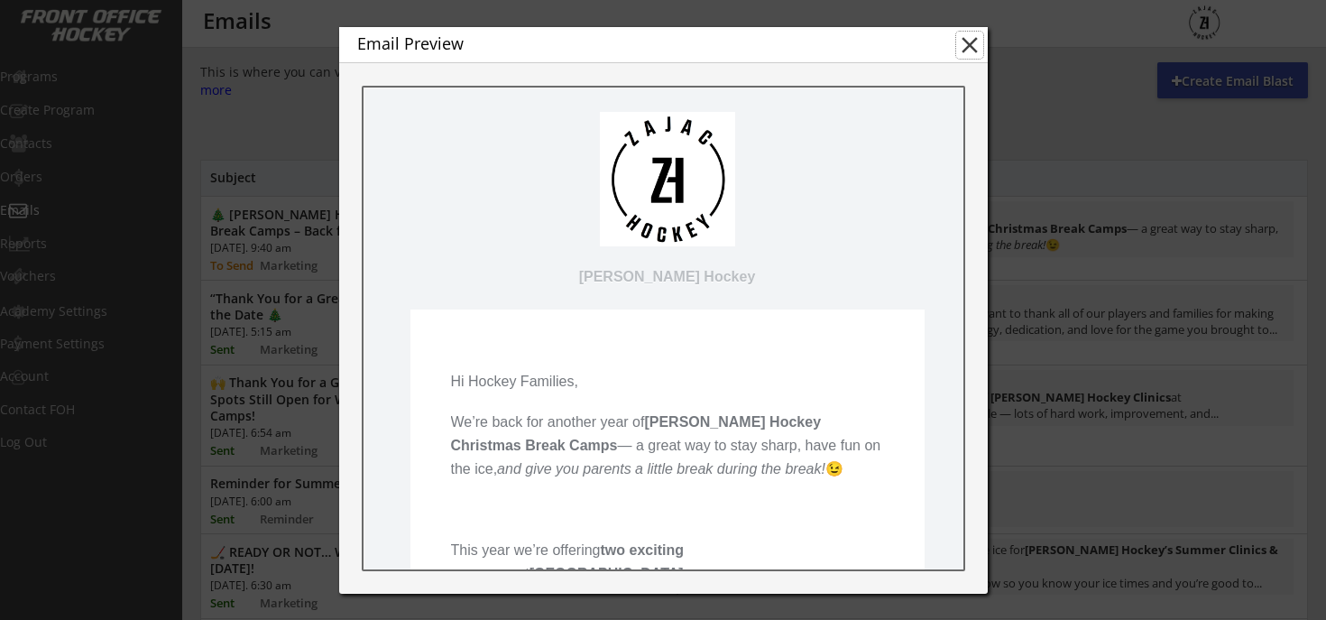
click at [969, 56] on button "close" at bounding box center [969, 45] width 27 height 27
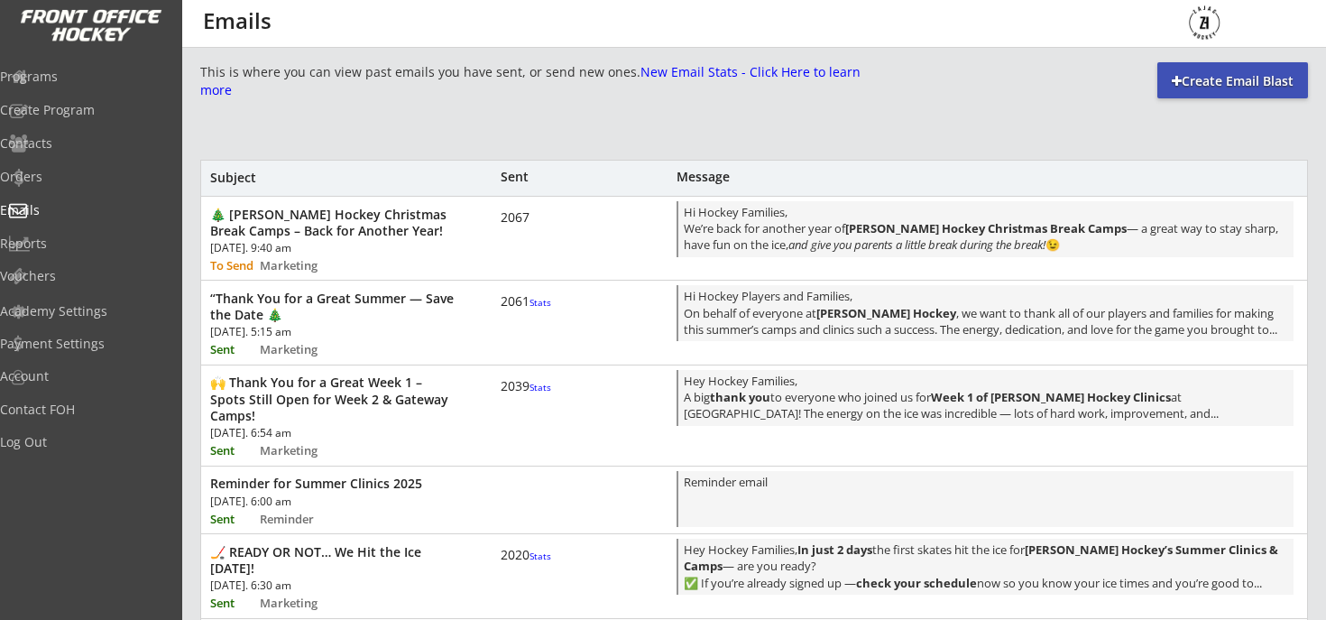
click at [236, 268] on div "To Send" at bounding box center [233, 266] width 47 height 12
click at [280, 267] on div "Marketing" at bounding box center [303, 266] width 87 height 12
click at [280, 266] on div "Marketing" at bounding box center [303, 266] width 87 height 12
click at [223, 238] on div "🎄 [PERSON_NAME] Hockey Christmas Break Camps – Back for Another Year!" at bounding box center [333, 223] width 246 height 32
click at [247, 209] on div "🎄 [PERSON_NAME] Hockey Christmas Break Camps – Back for Another Year!" at bounding box center [333, 223] width 246 height 32
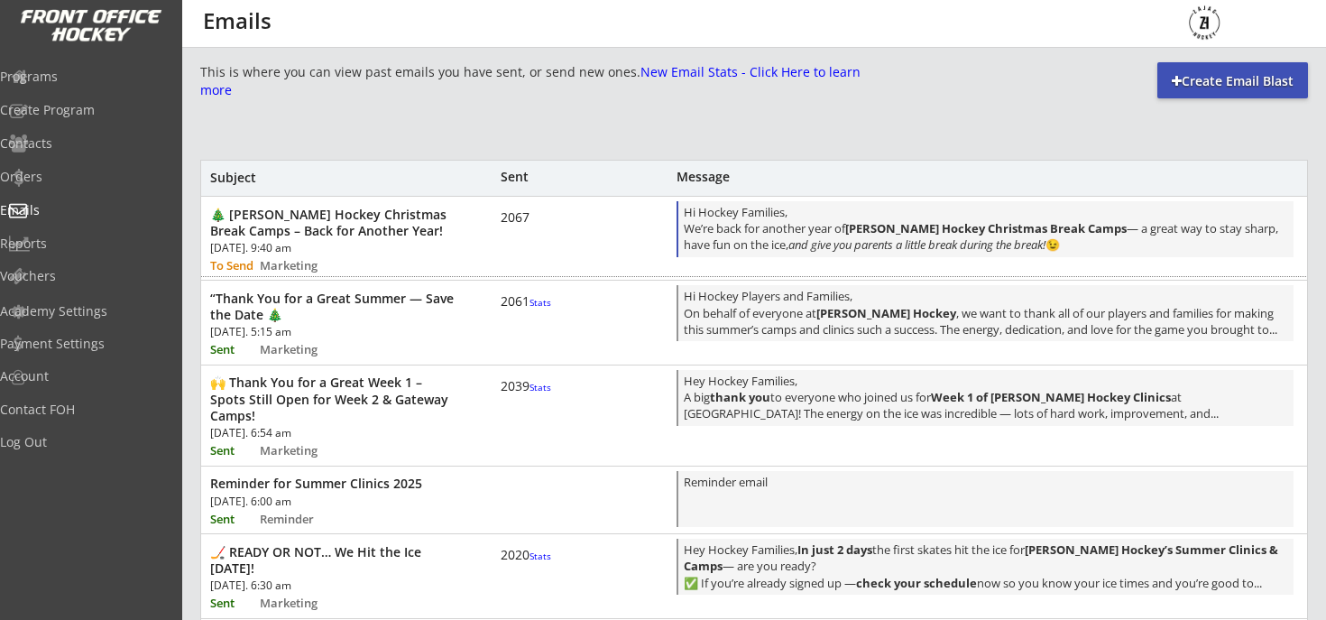
click at [776, 226] on div "Hi Hockey Families, We’re back for another year of [PERSON_NAME] Hockey Christm…" at bounding box center [986, 230] width 604 height 53
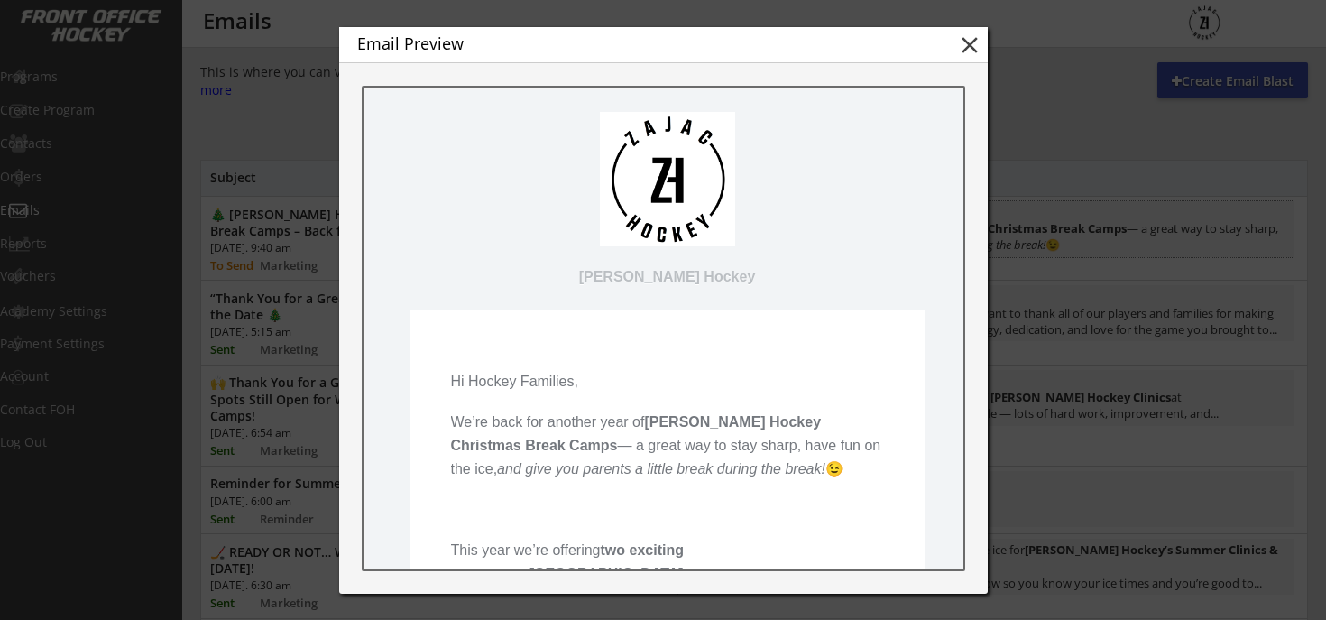
click at [968, 45] on button "close" at bounding box center [969, 45] width 27 height 27
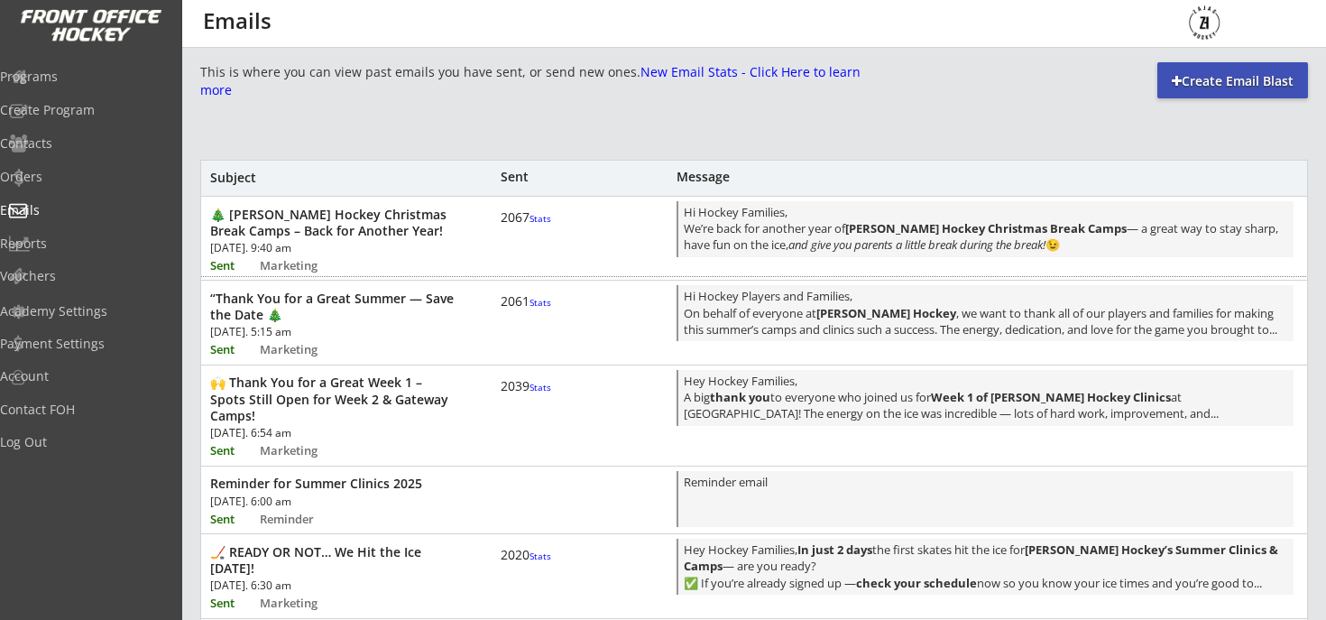
click at [520, 225] on div "2067 Stats" at bounding box center [528, 217] width 54 height 16
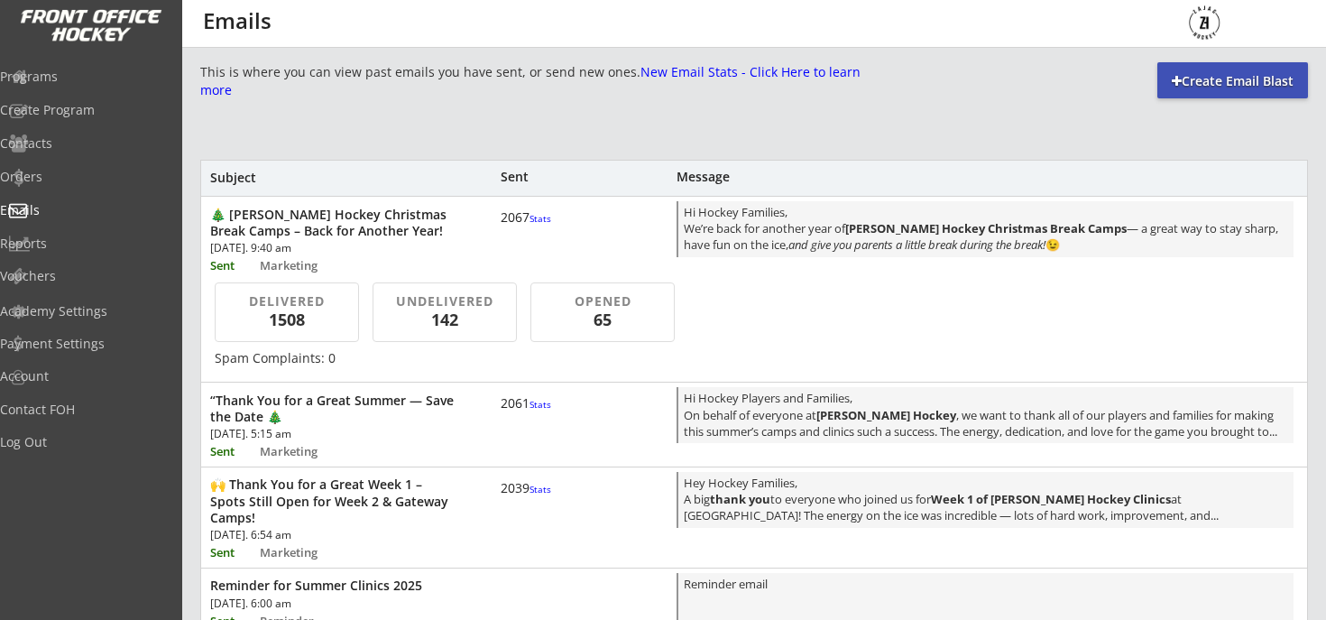
click at [529, 410] on font "Stats" at bounding box center [540, 404] width 22 height 13
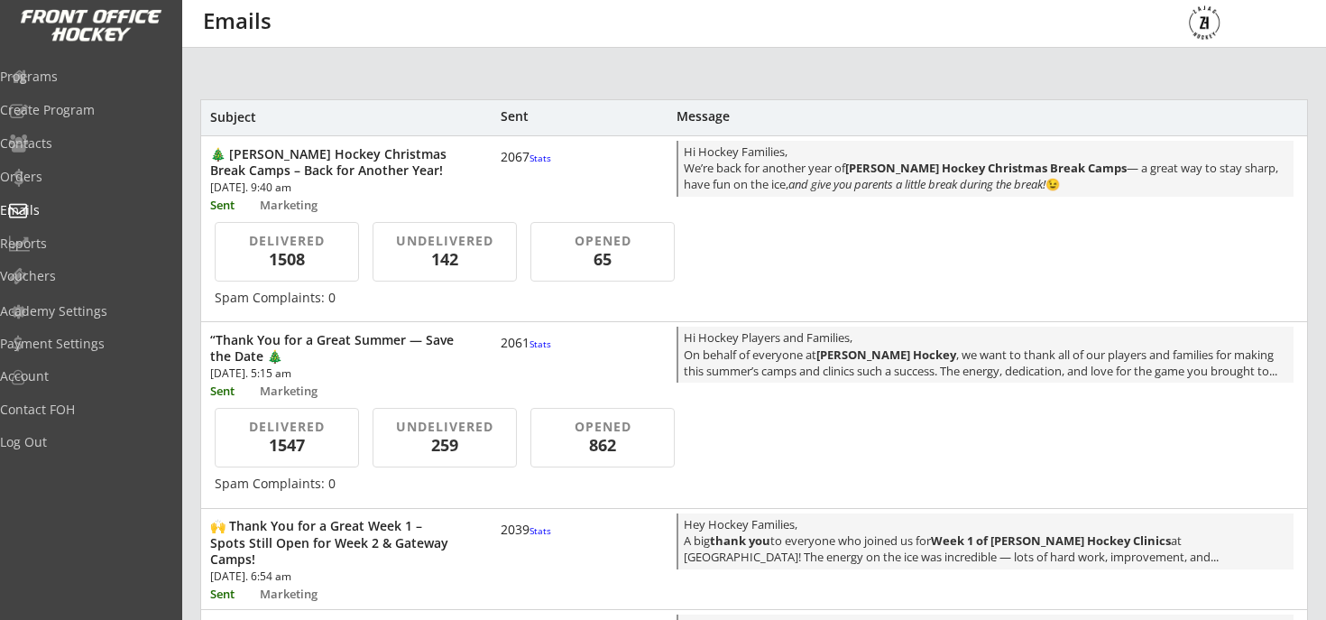
scroll to position [61, 0]
click at [597, 262] on div "65" at bounding box center [603, 258] width 114 height 23
click at [425, 254] on div "142" at bounding box center [445, 258] width 114 height 23
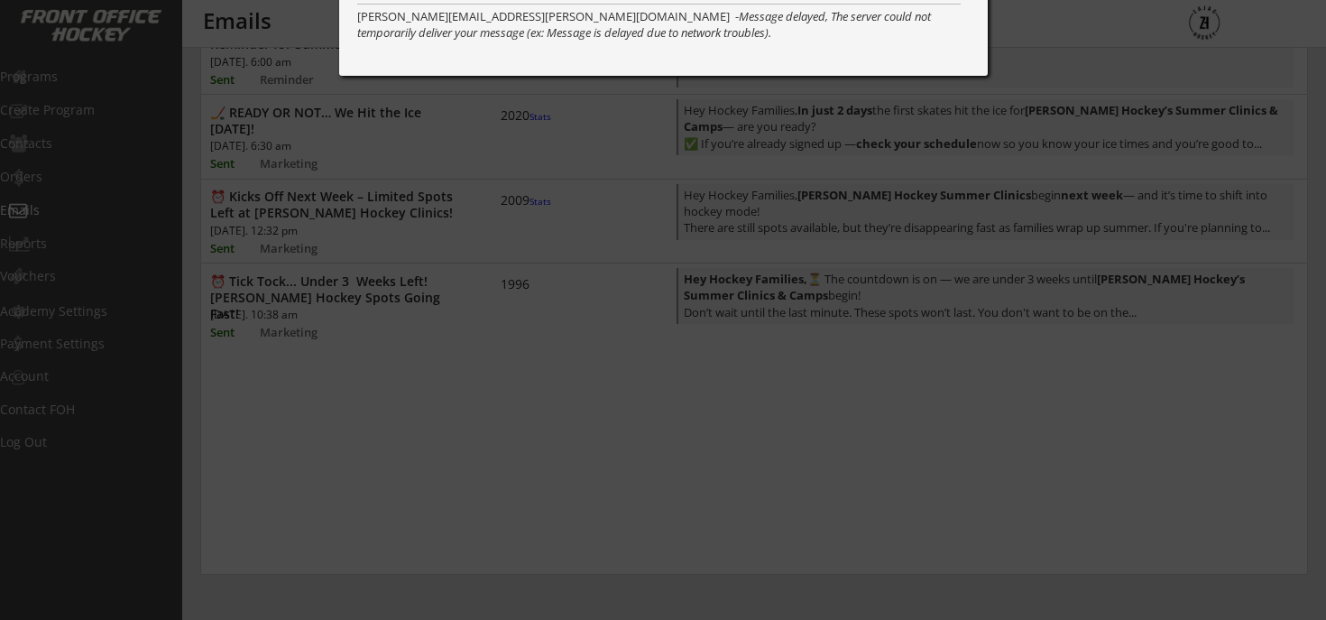
scroll to position [0, 0]
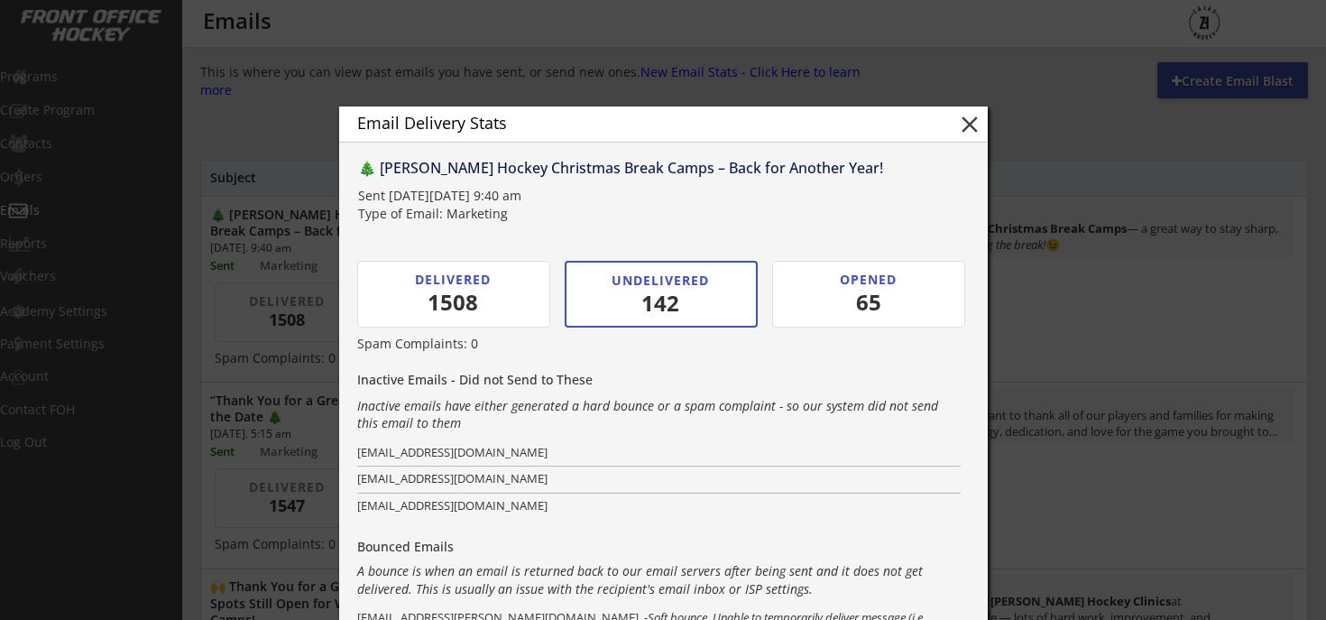
click at [961, 127] on button "close" at bounding box center [969, 124] width 27 height 27
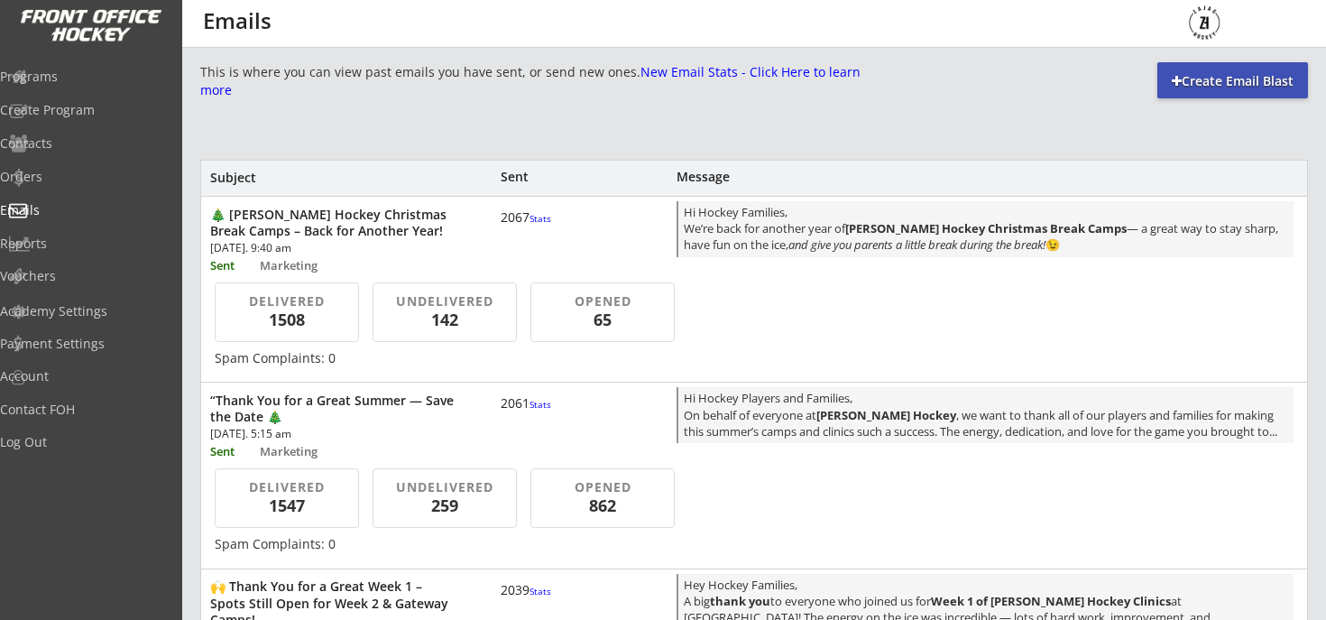
scroll to position [371, 0]
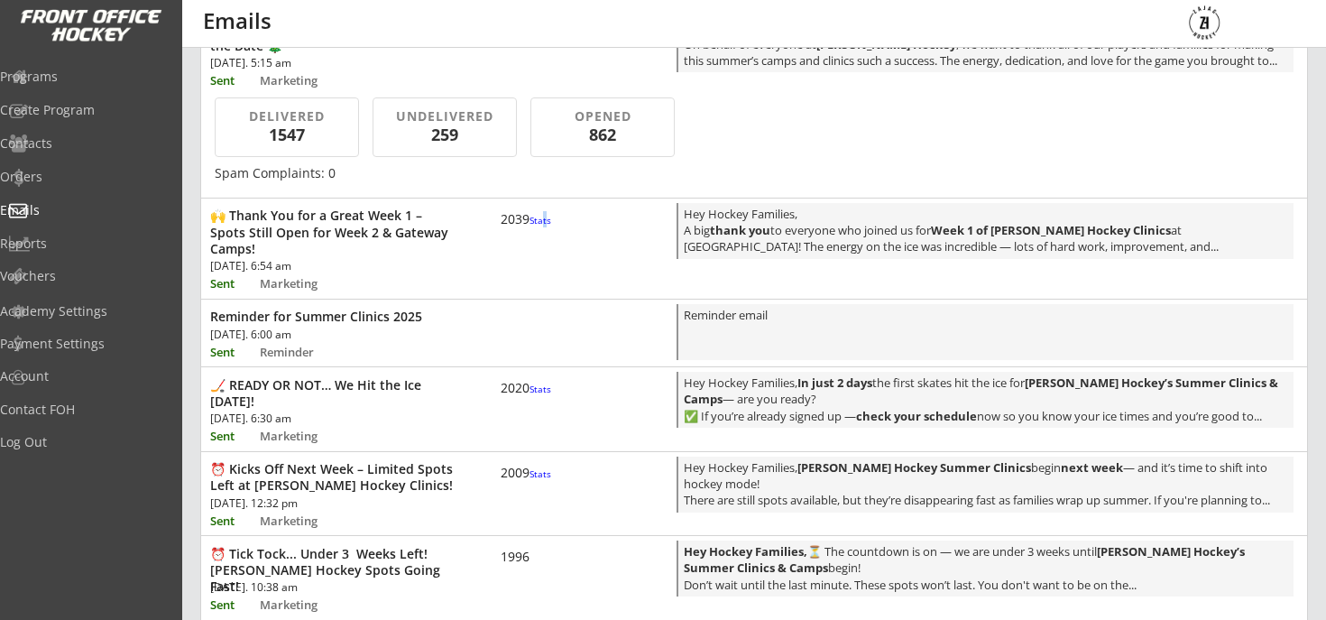
click at [529, 226] on font "Stats" at bounding box center [540, 220] width 22 height 13
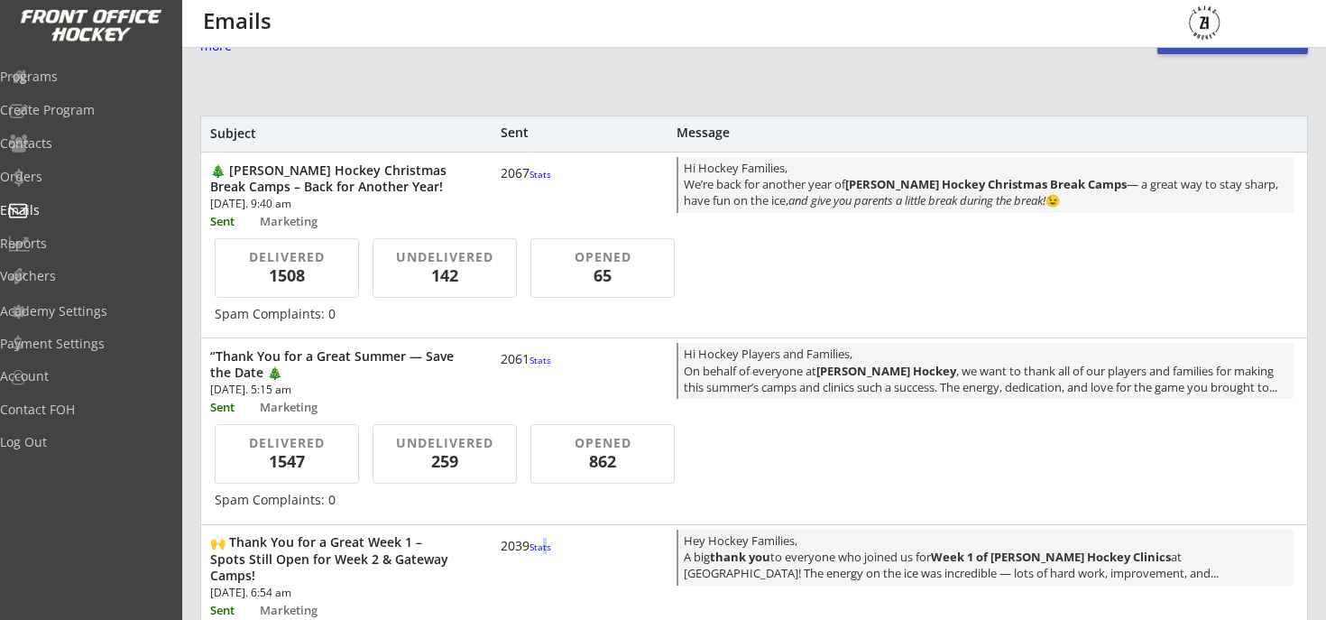
scroll to position [22, 0]
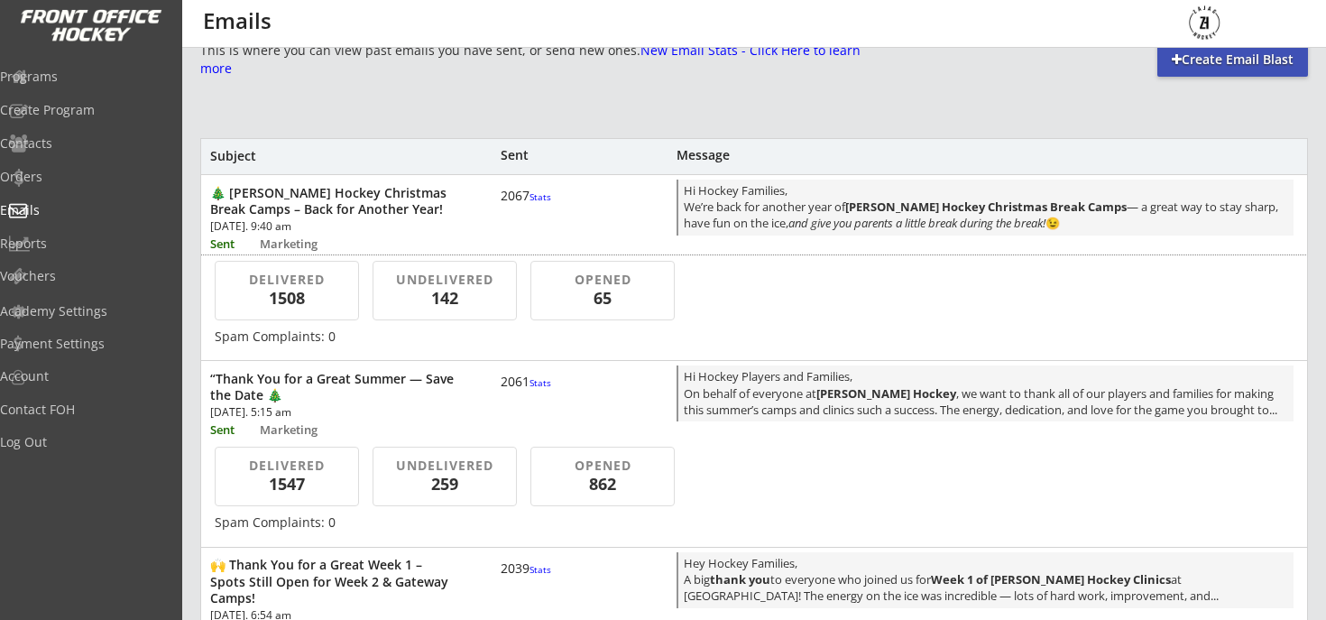
click at [529, 203] on font "Stats" at bounding box center [540, 196] width 22 height 13
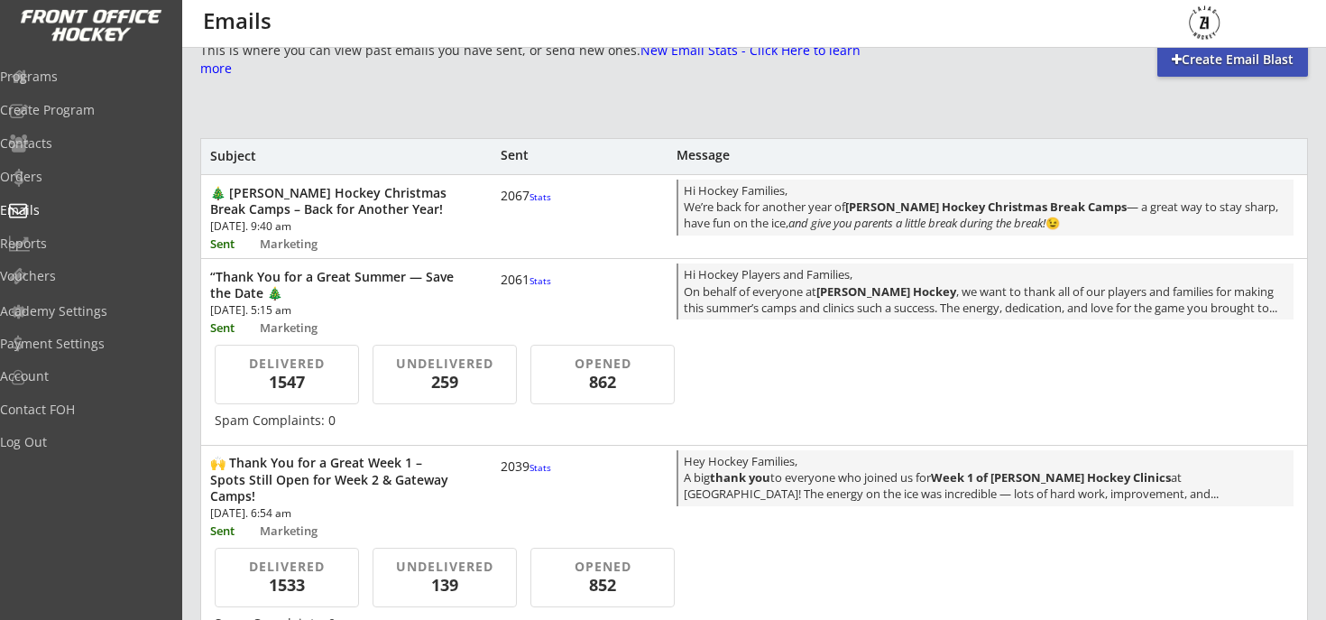
click at [529, 203] on font "Stats" at bounding box center [540, 196] width 22 height 13
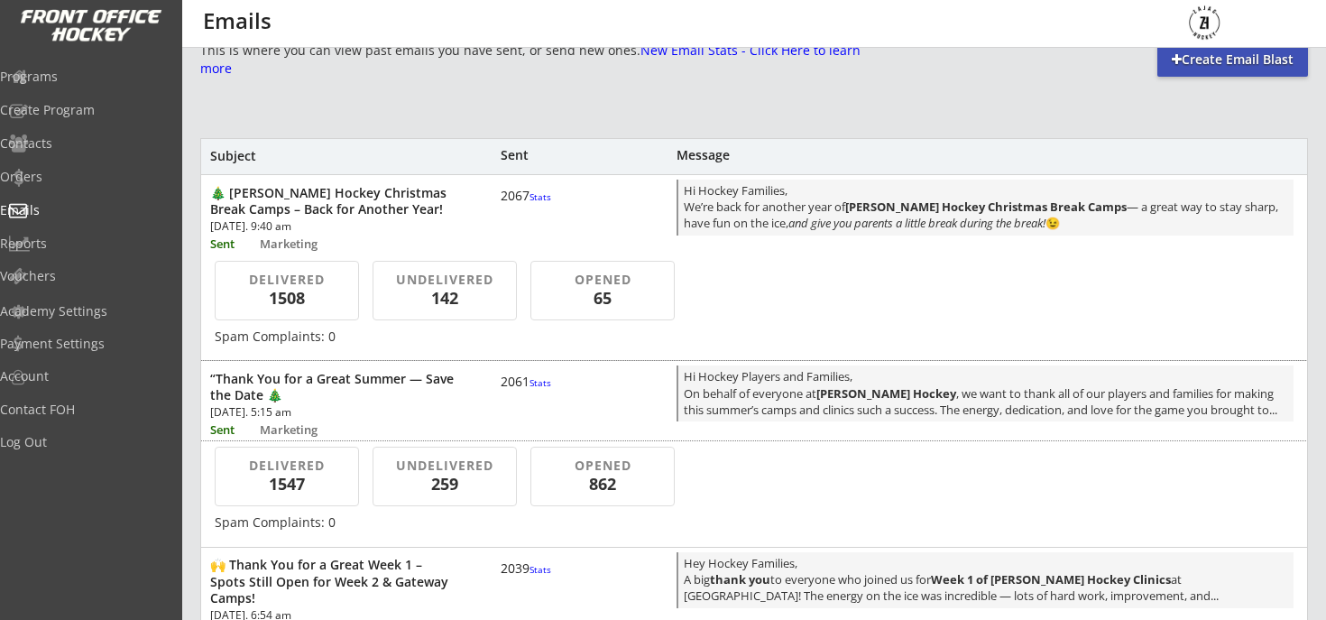
click at [529, 389] on font "Stats" at bounding box center [540, 382] width 22 height 13
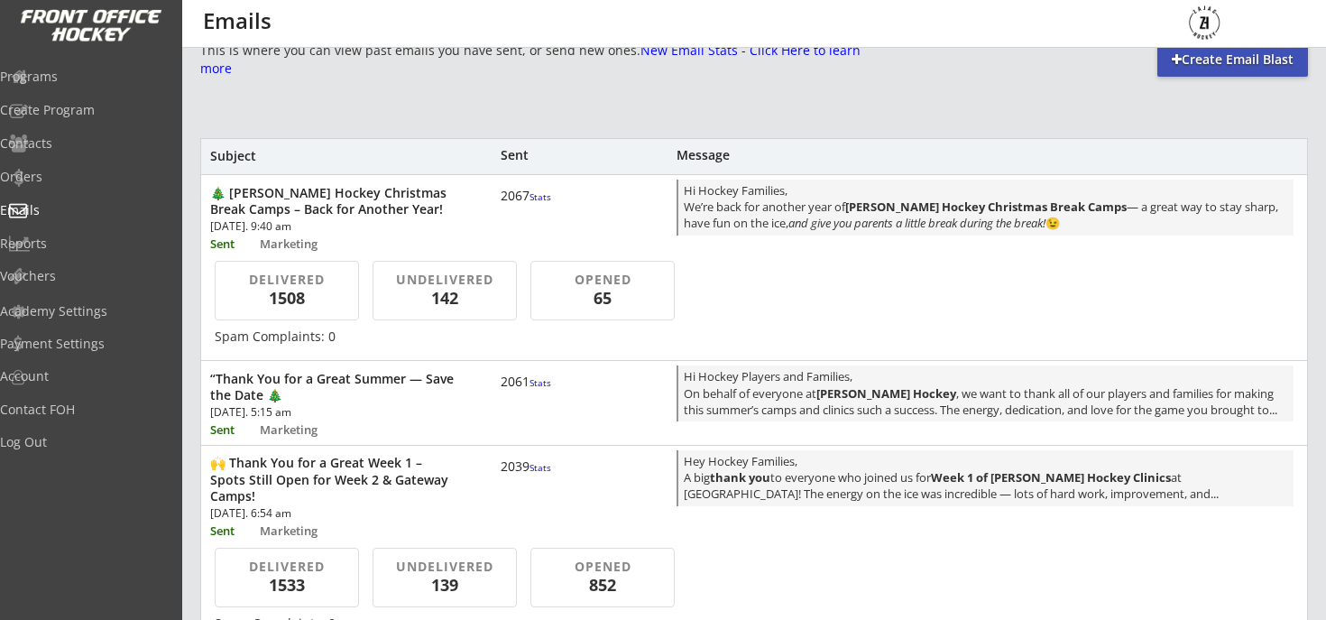
click at [529, 389] on font "Stats" at bounding box center [540, 382] width 22 height 13
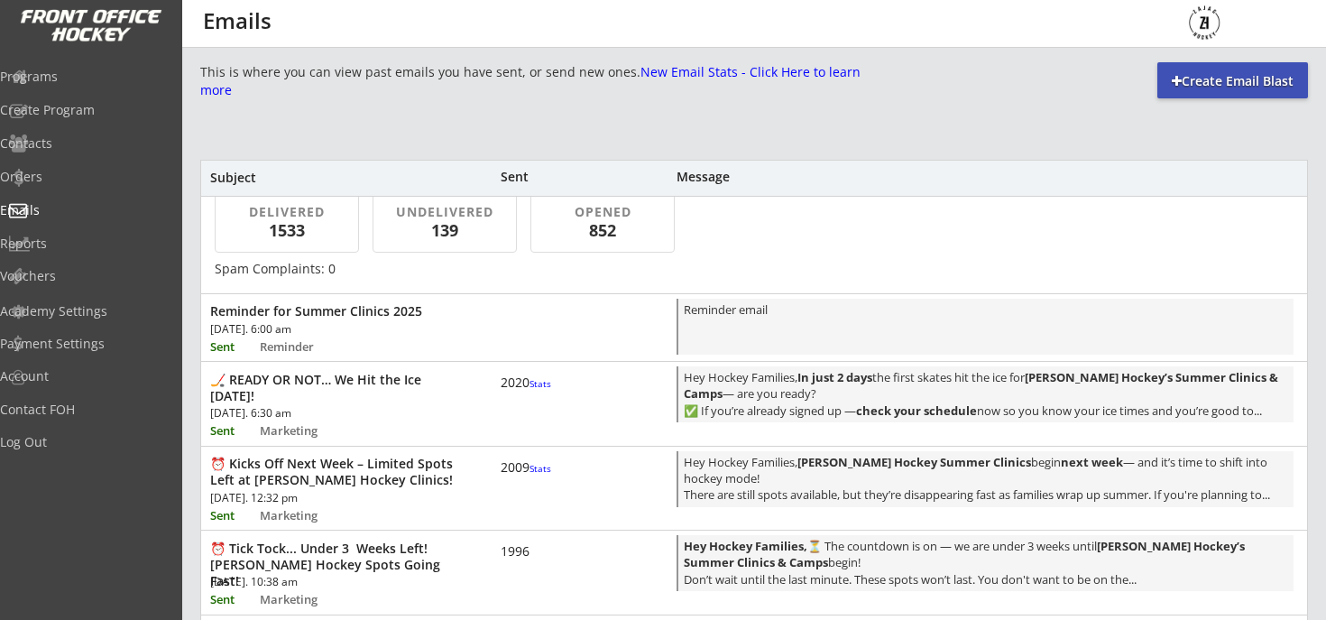
scroll to position [406, 0]
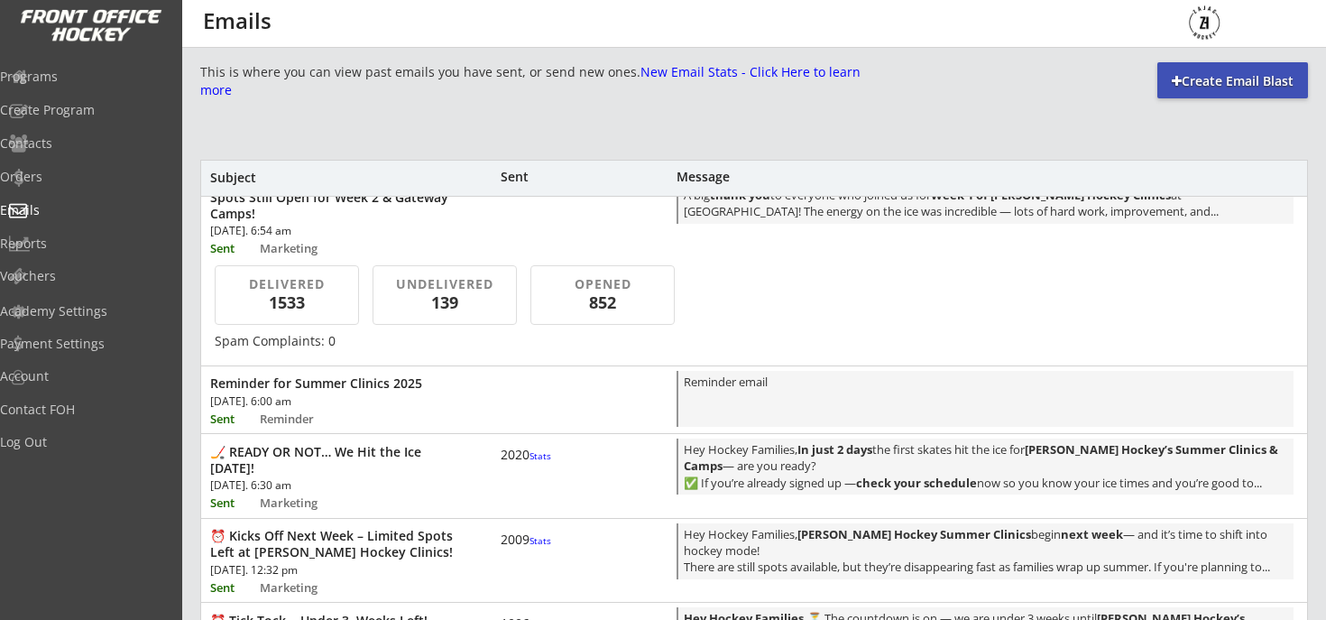
click at [517, 463] on div "2020 Stats" at bounding box center [528, 454] width 54 height 16
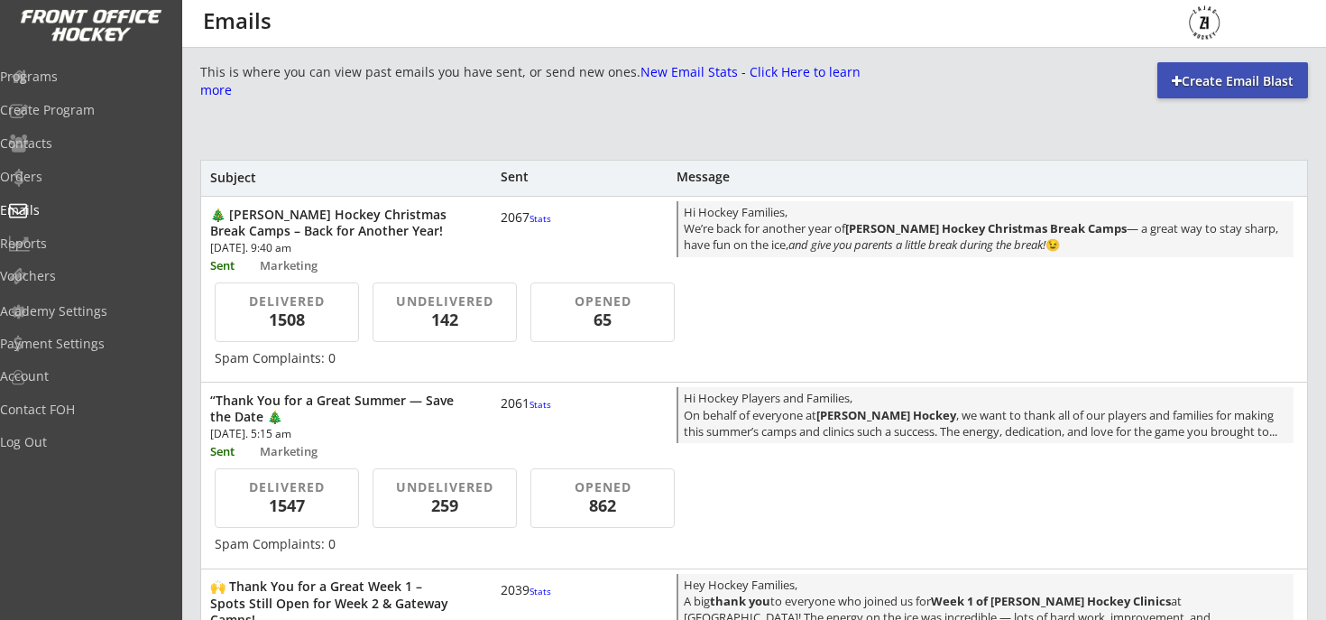
scroll to position [1, 0]
click at [797, 254] on div "Hi Hockey Families, We’re back for another year of [PERSON_NAME] Hockey Christm…" at bounding box center [986, 229] width 604 height 53
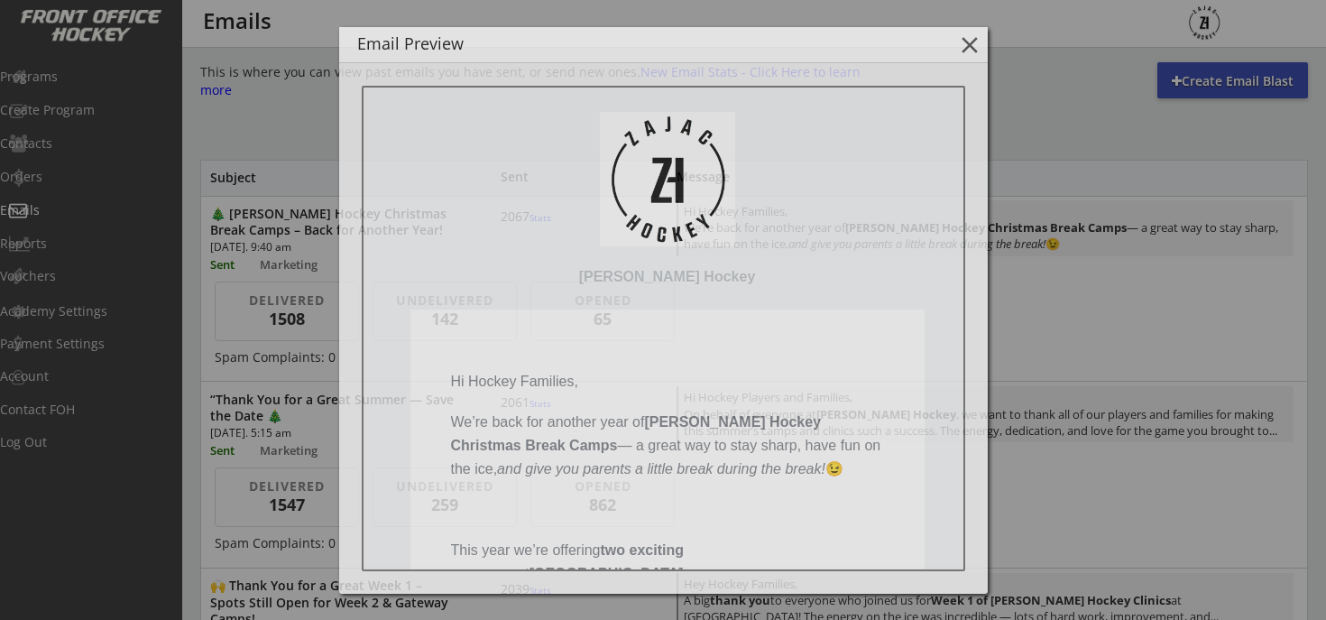
scroll to position [0, 0]
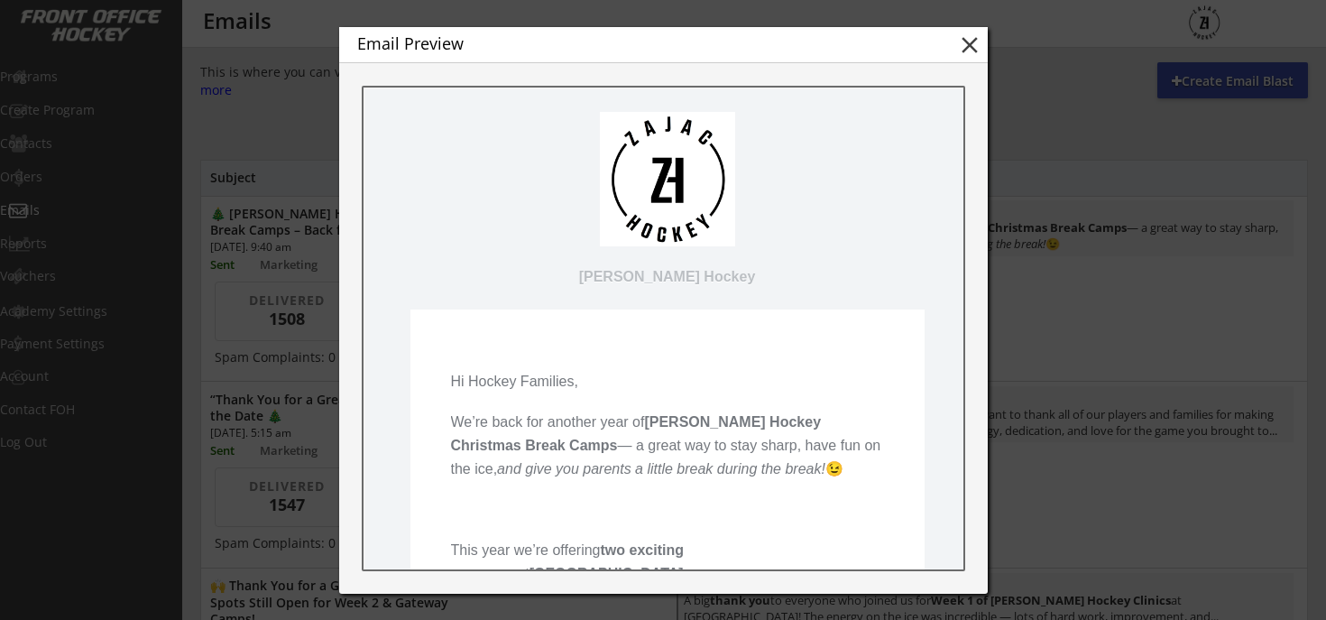
click at [969, 55] on button "close" at bounding box center [969, 45] width 27 height 27
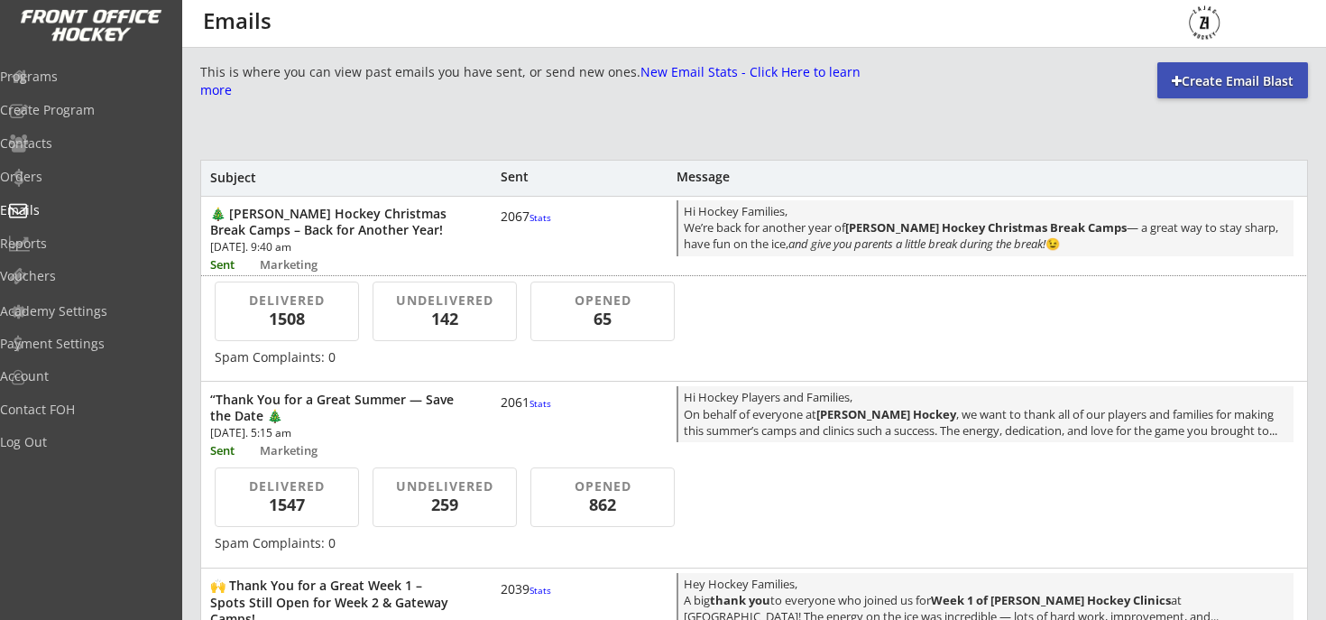
click at [289, 259] on div "Marketing" at bounding box center [303, 265] width 87 height 12
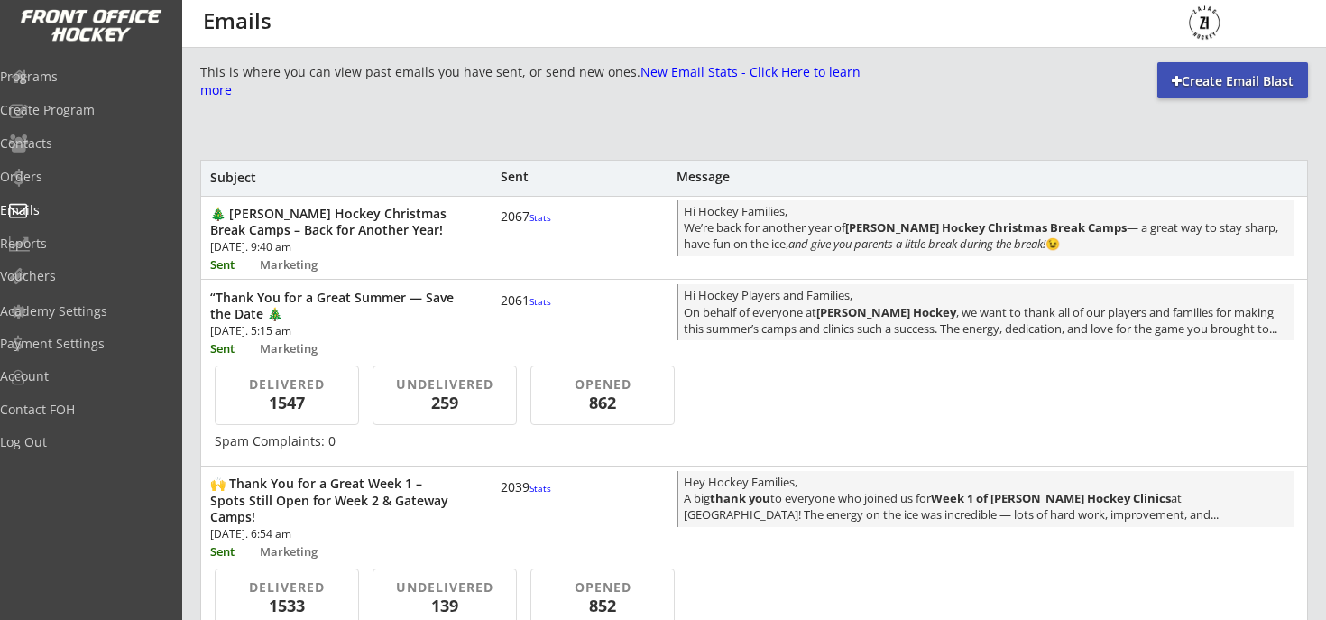
click at [289, 259] on div "Marketing" at bounding box center [303, 265] width 87 height 12
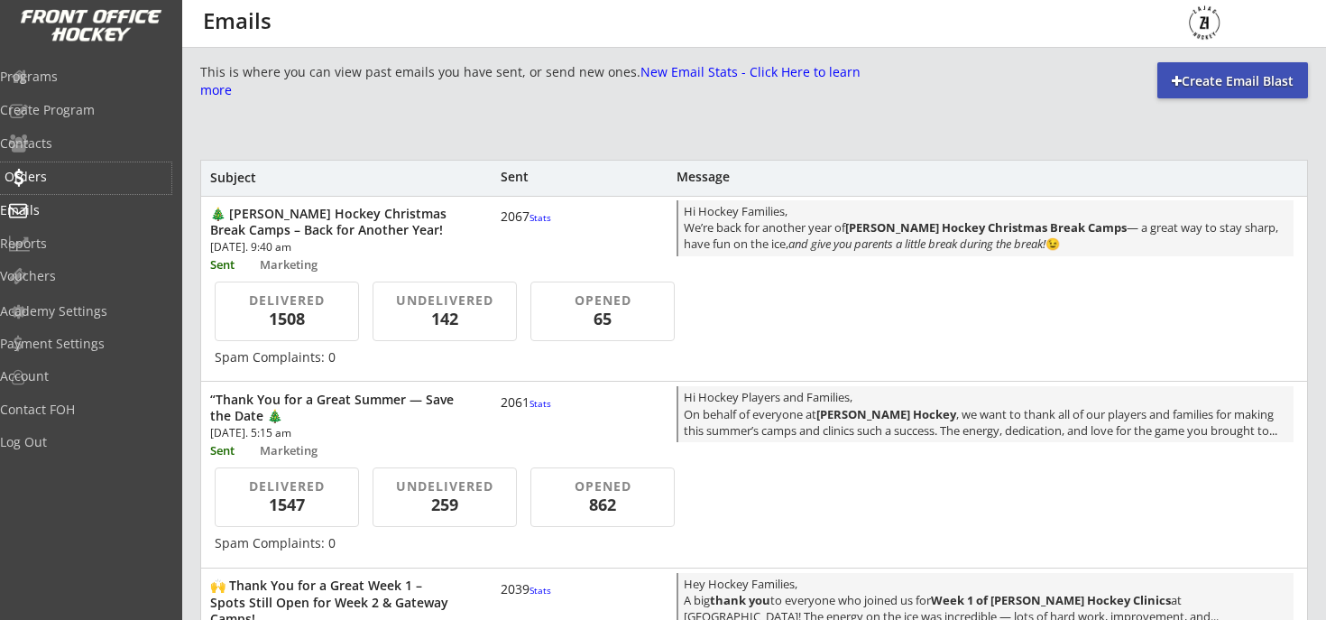
click at [59, 192] on div "Orders" at bounding box center [85, 178] width 171 height 32
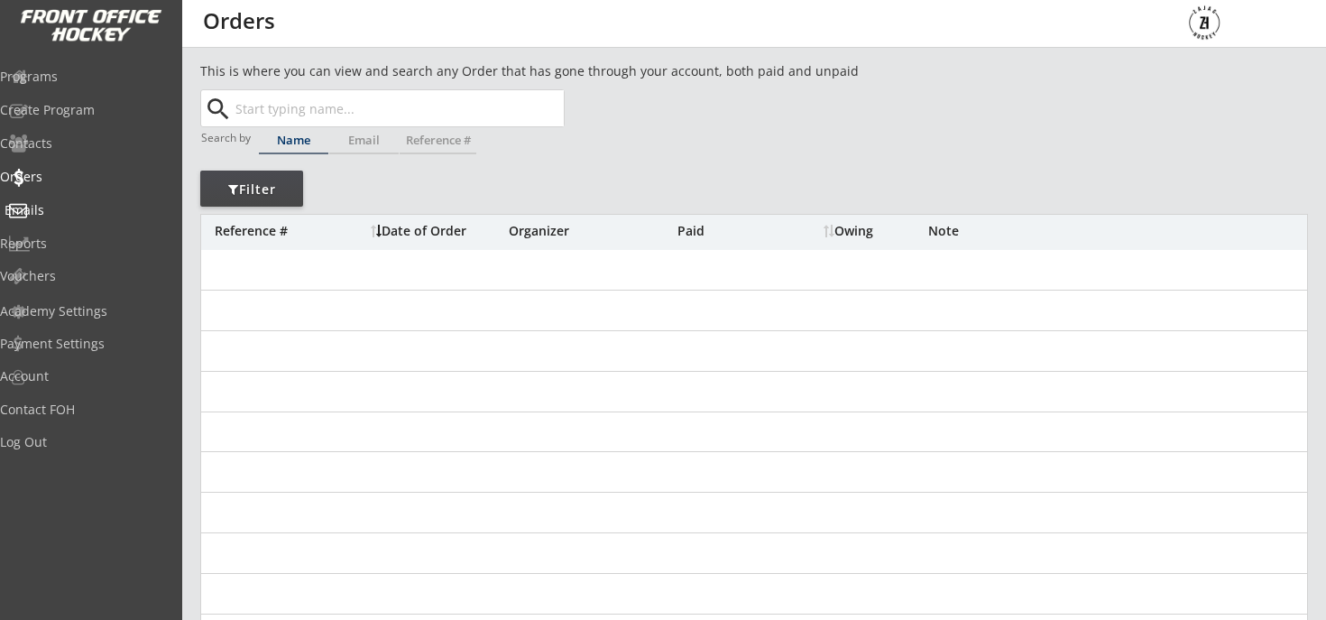
click at [52, 211] on div "Emails" at bounding box center [86, 210] width 162 height 13
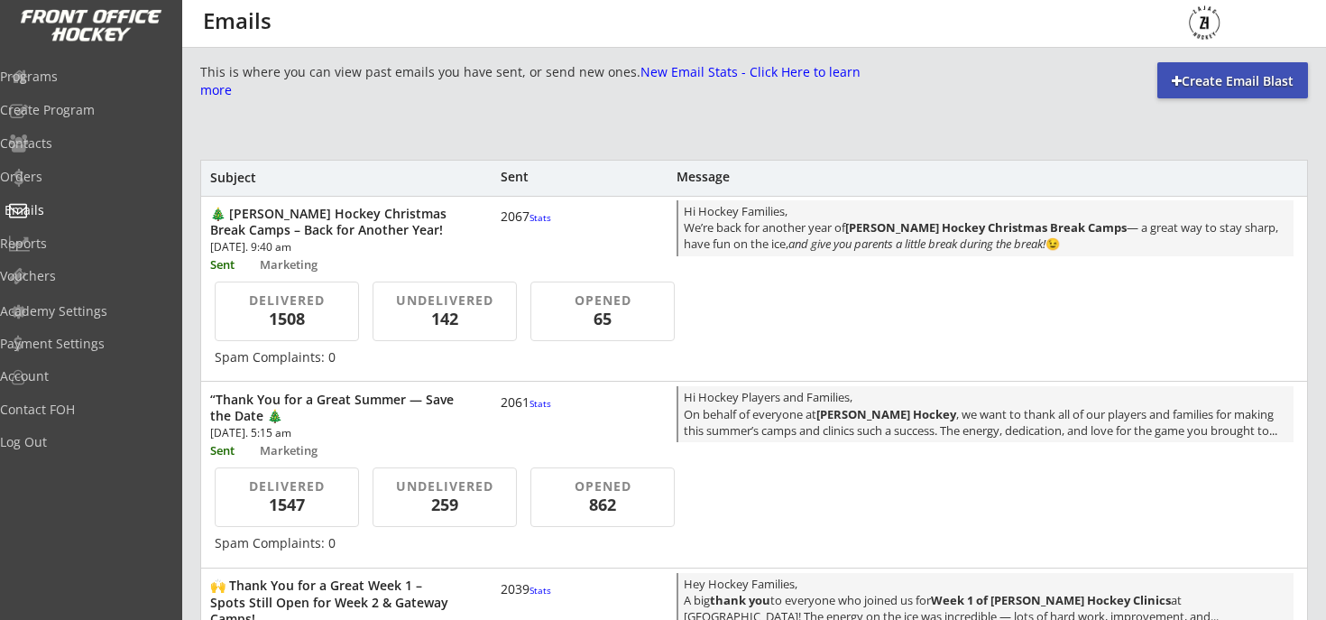
click at [52, 211] on div "Emails" at bounding box center [86, 210] width 162 height 13
click at [398, 91] on font "New Email Stats - Click Here to learn more" at bounding box center [532, 80] width 664 height 35
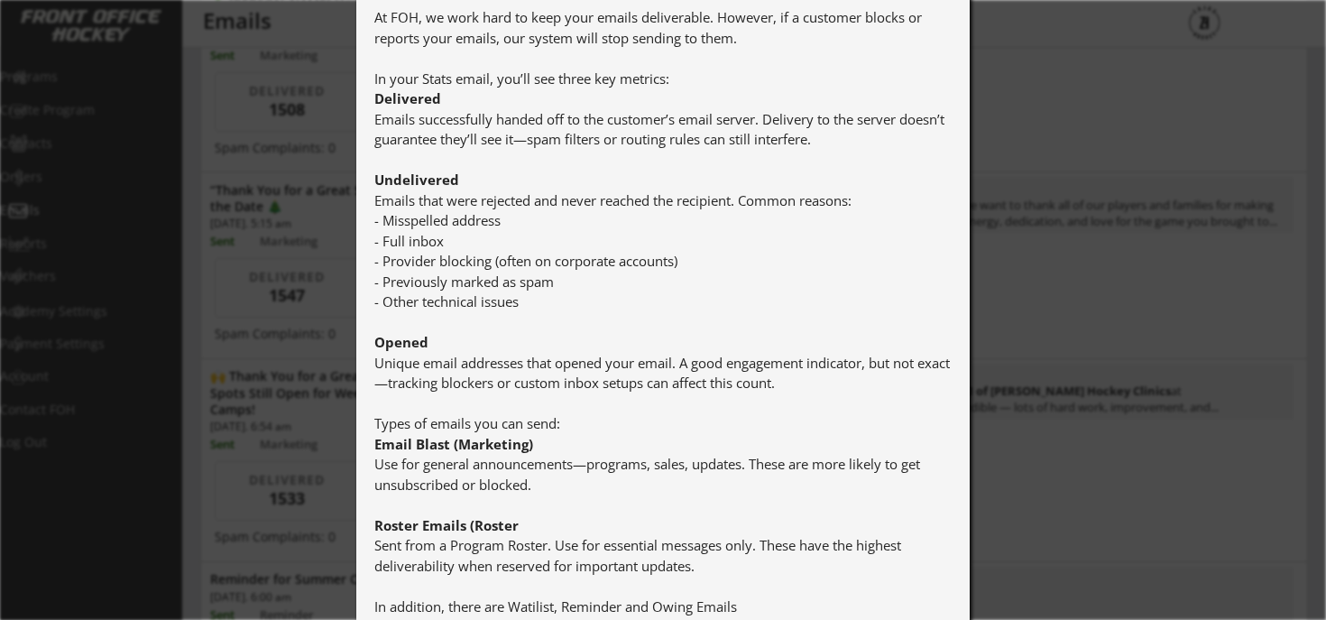
scroll to position [525, 0]
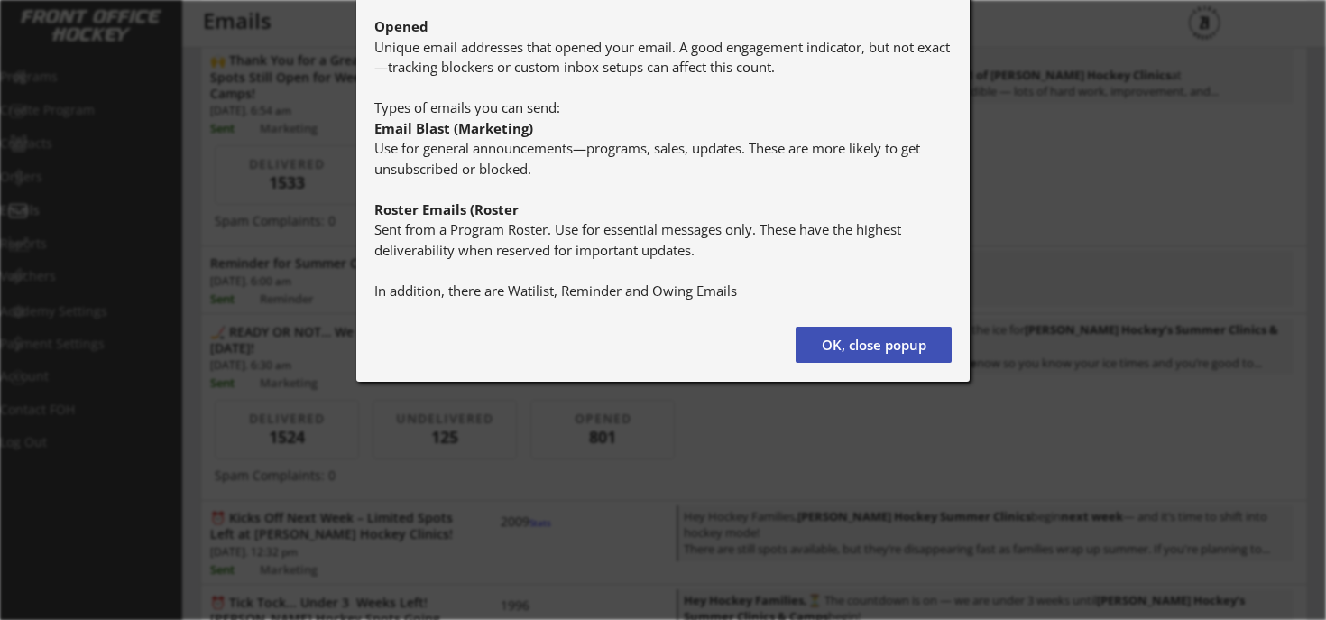
click at [1126, 115] on div at bounding box center [663, 310] width 1326 height 620
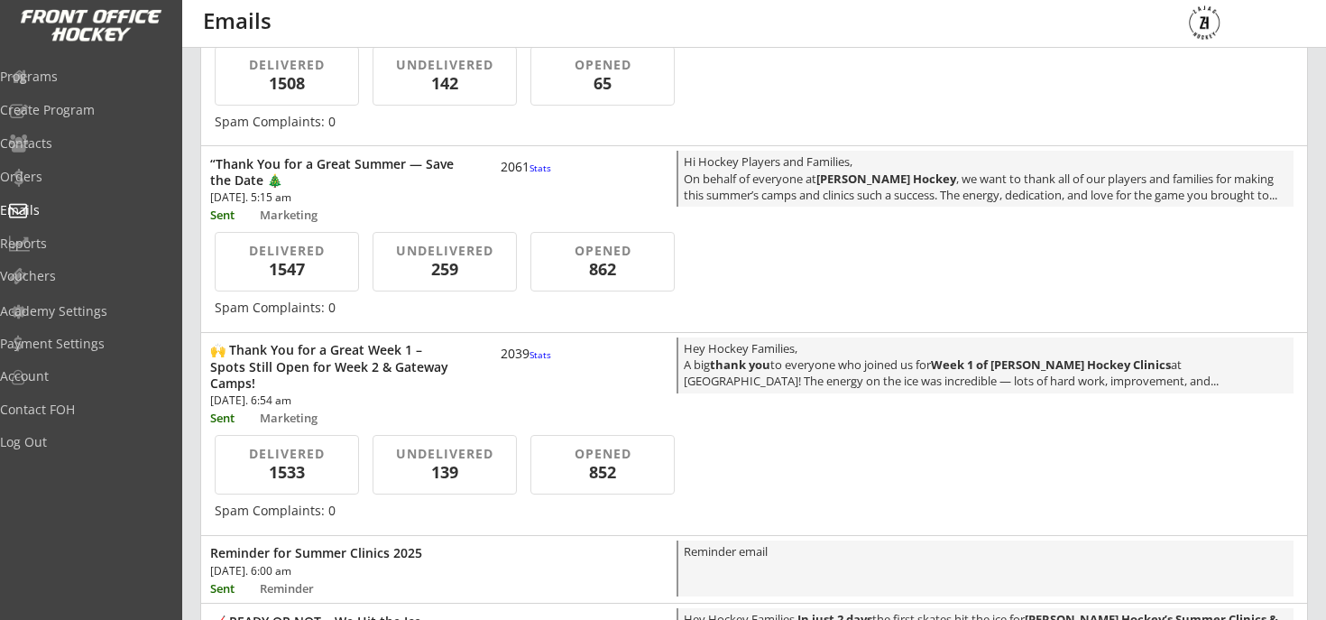
scroll to position [0, 0]
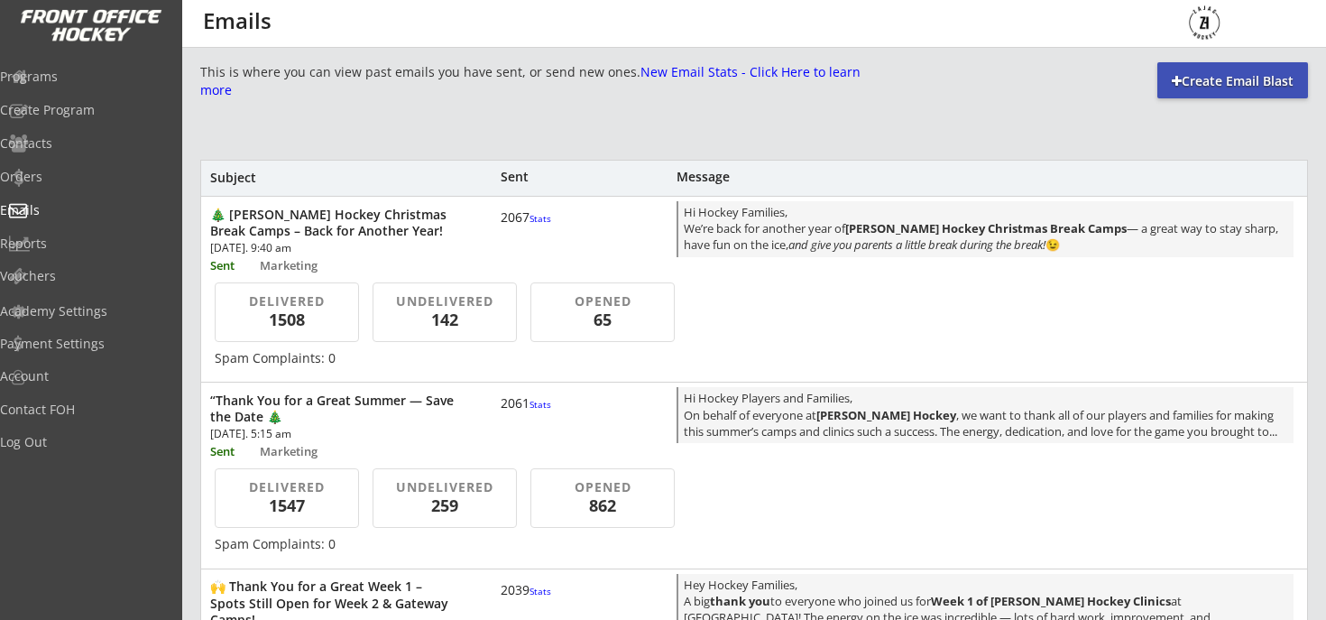
click at [529, 225] on font "Stats" at bounding box center [540, 218] width 22 height 13
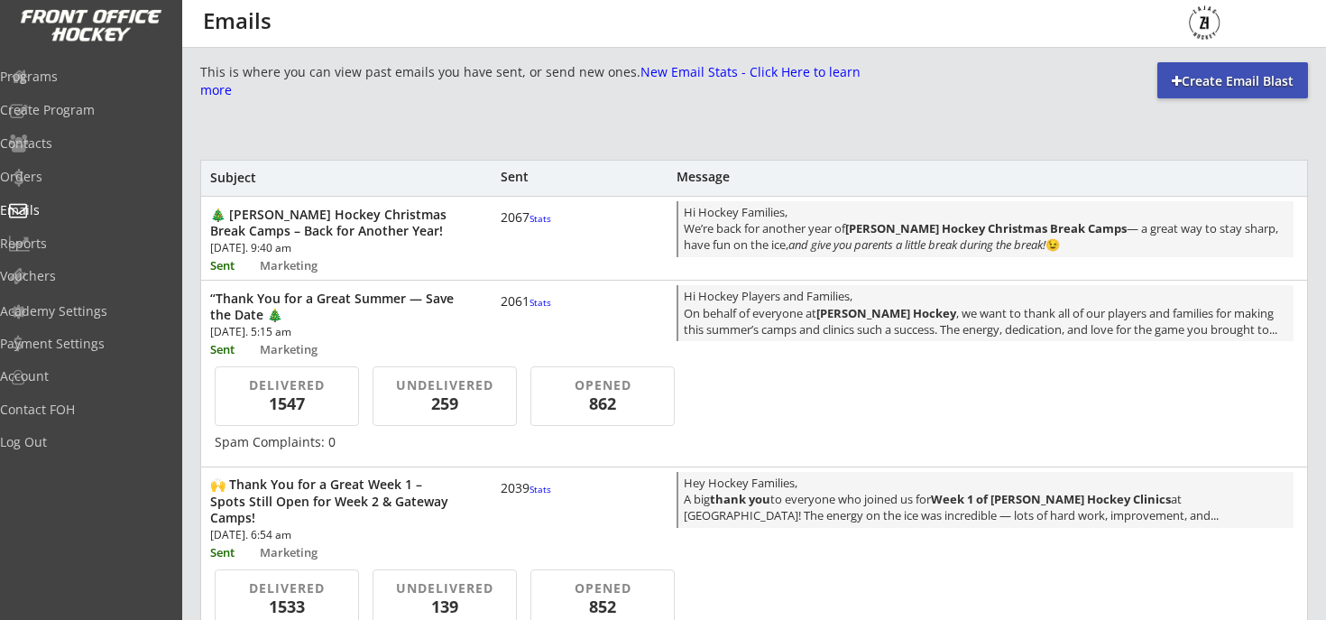
click at [529, 225] on font "Stats" at bounding box center [540, 218] width 22 height 13
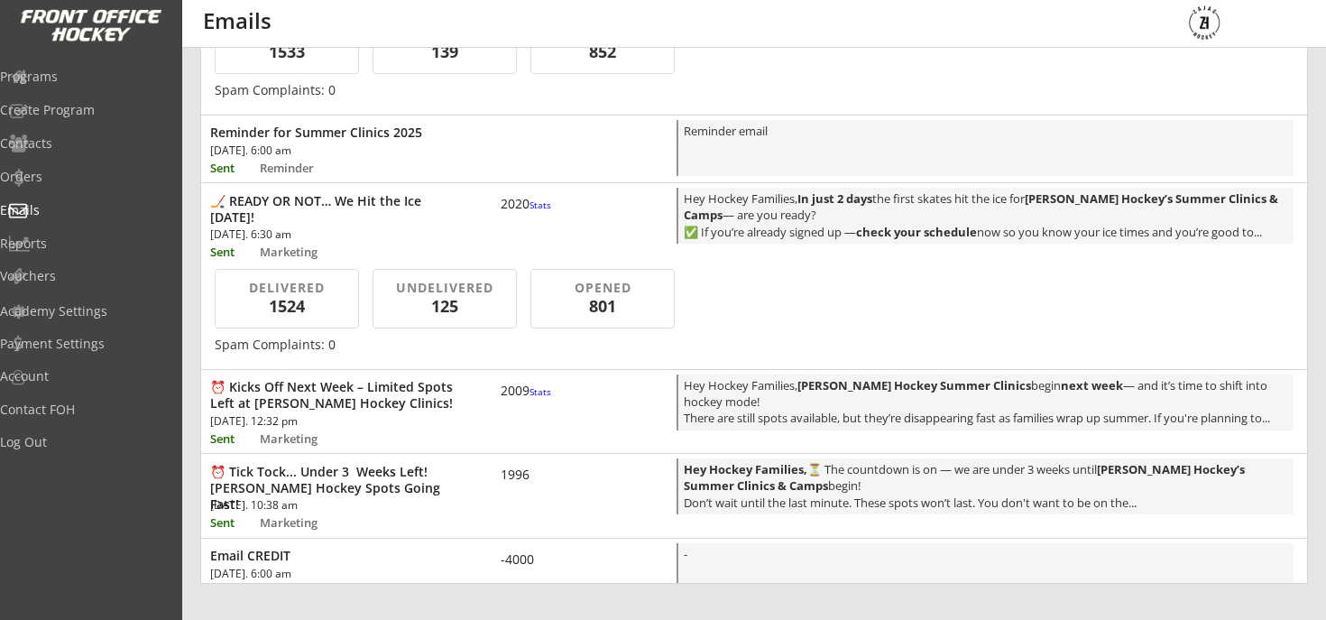
scroll to position [142, 0]
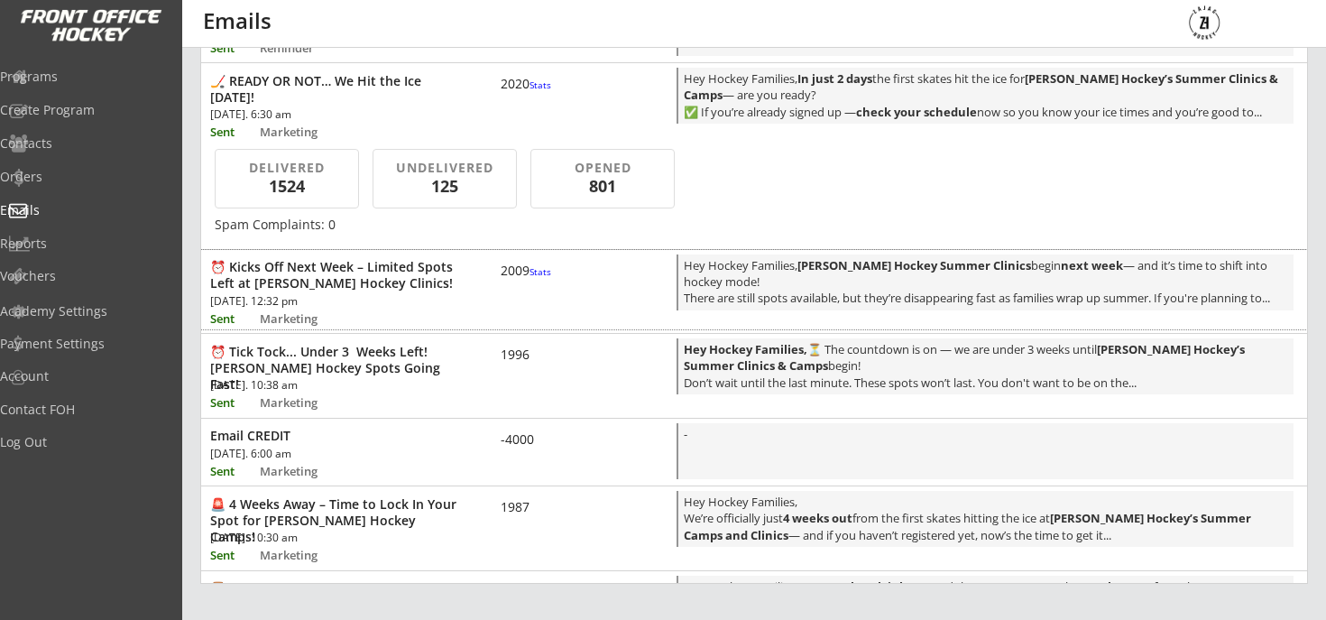
click at [529, 278] on font "Stats" at bounding box center [540, 271] width 22 height 13
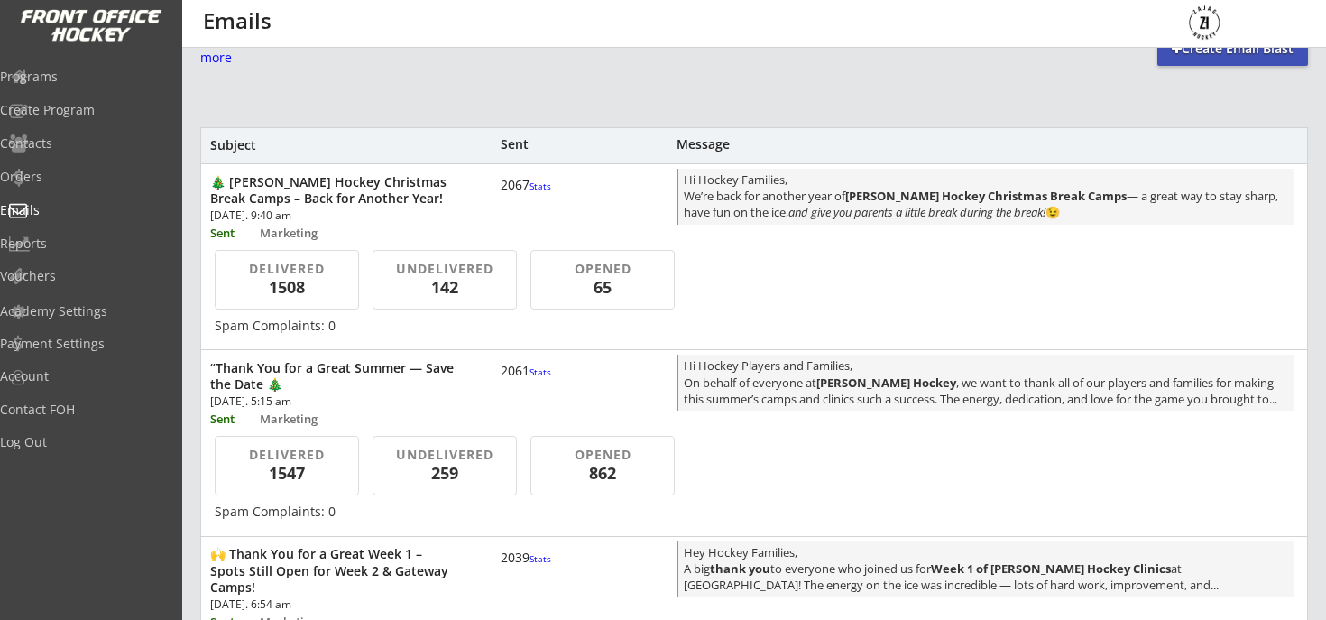
scroll to position [0, 0]
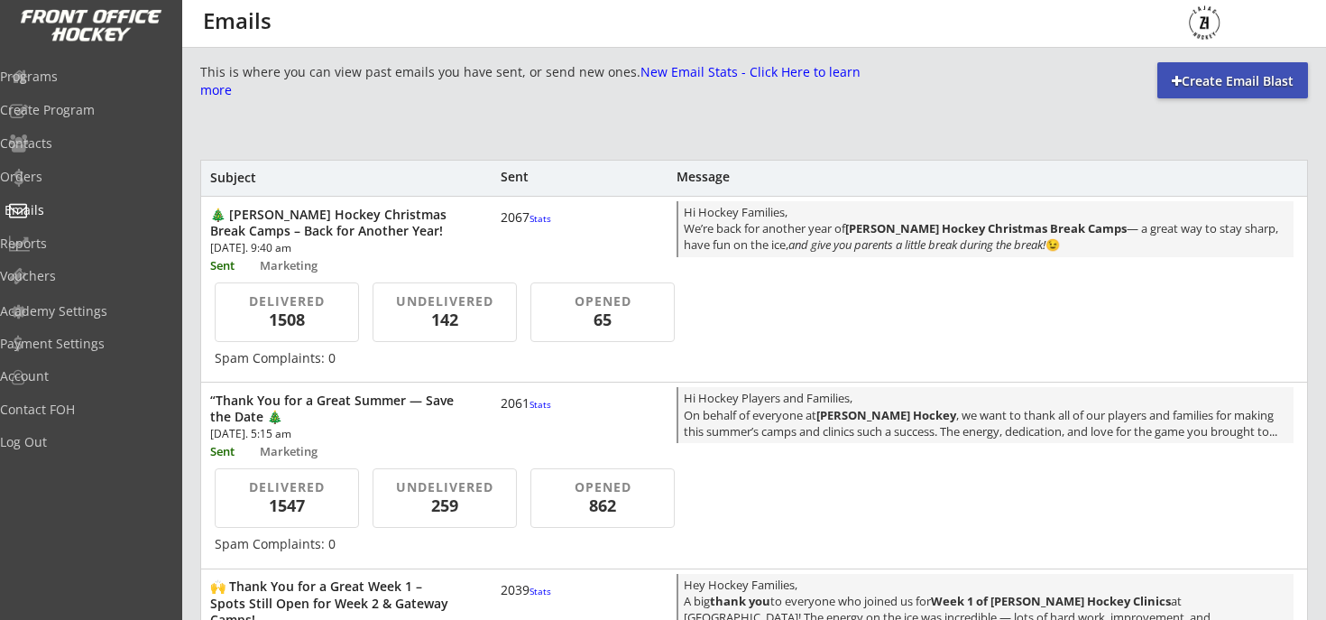
click at [69, 218] on div "Emails" at bounding box center [85, 212] width 171 height 32
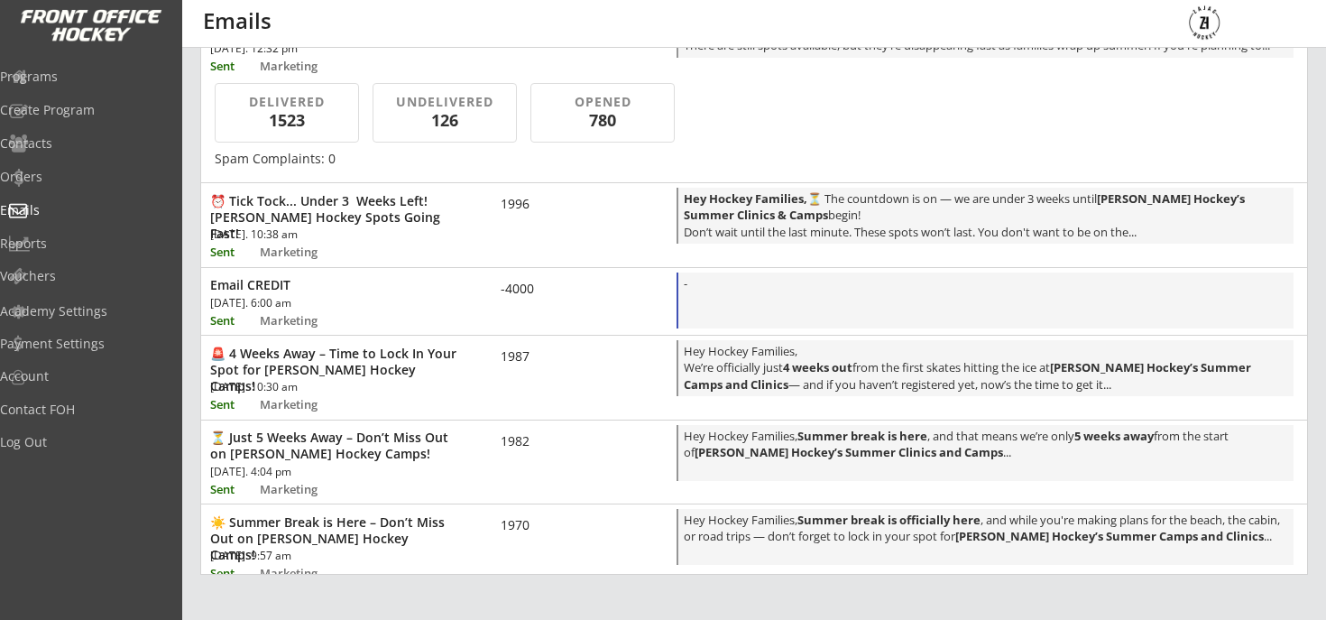
scroll to position [376, 0]
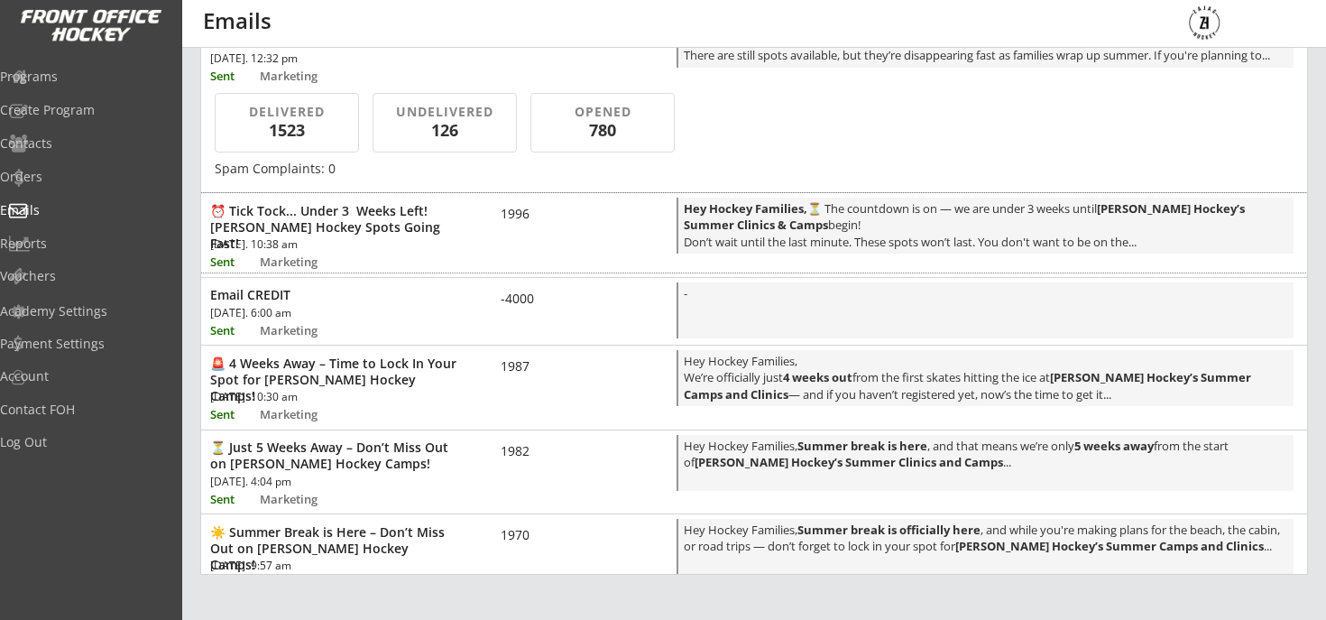
click at [623, 231] on div "⏰ Tick Tock... Under 3 Weeks Left! [PERSON_NAME] Hockey Spots Going Fast! [DATE…" at bounding box center [754, 232] width 1106 height 79
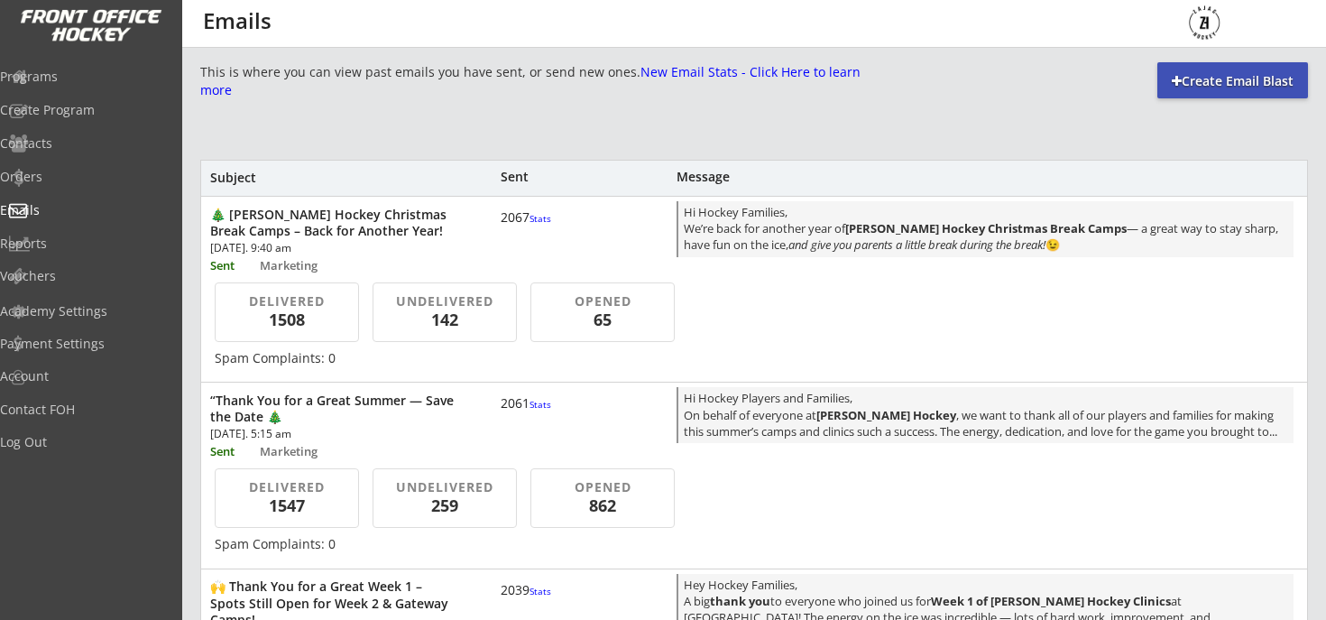
scroll to position [2, 0]
click at [87, 252] on div "Reports" at bounding box center [85, 245] width 171 height 32
